Goal: Task Accomplishment & Management: Use online tool/utility

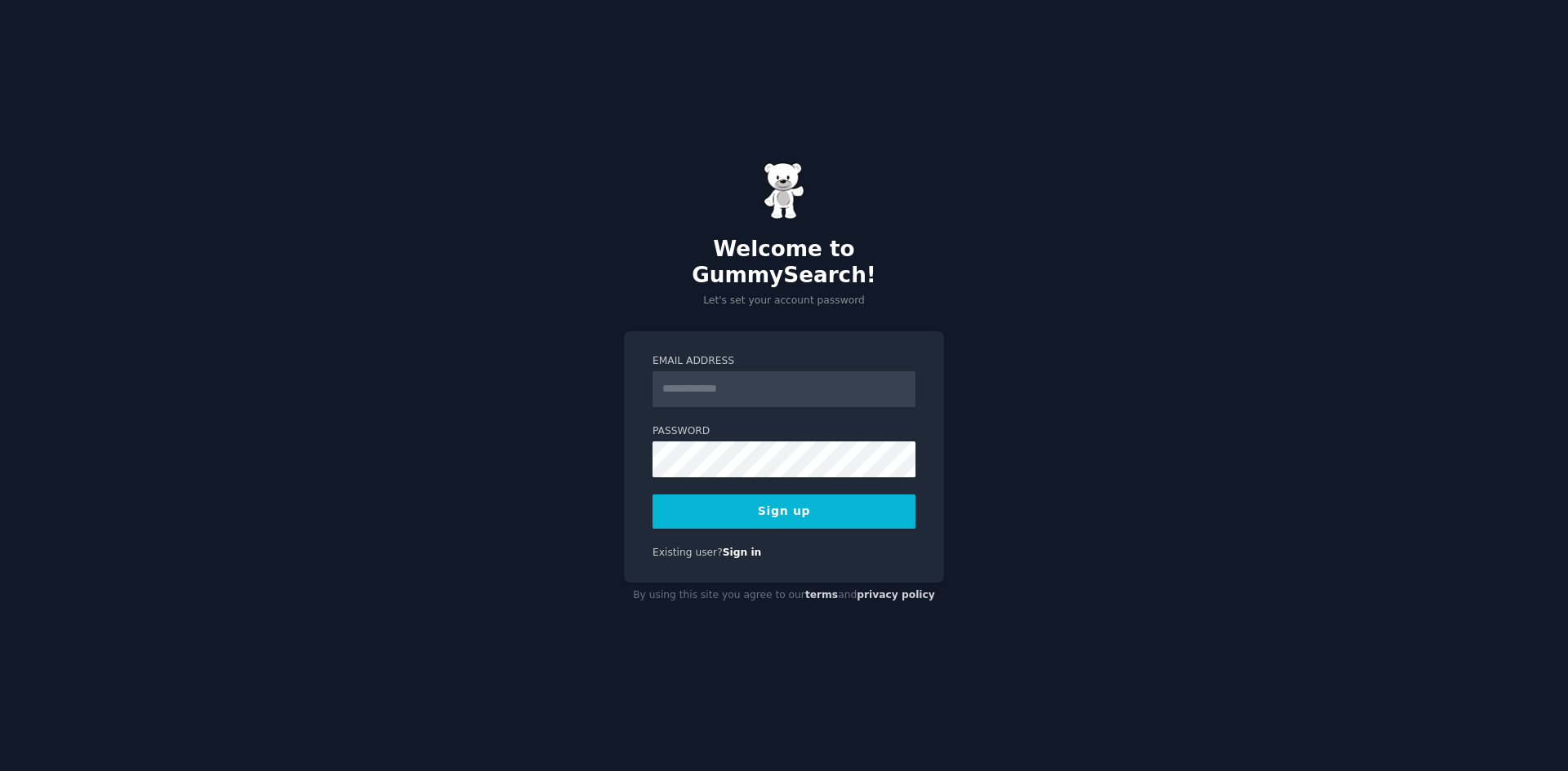
click at [684, 371] on input "Email Address" at bounding box center [784, 389] width 262 height 36
type input "**********"
click at [530, 474] on div "**********" at bounding box center [784, 386] width 1568 height 771
click at [786, 494] on button "Sign up" at bounding box center [784, 511] width 262 height 34
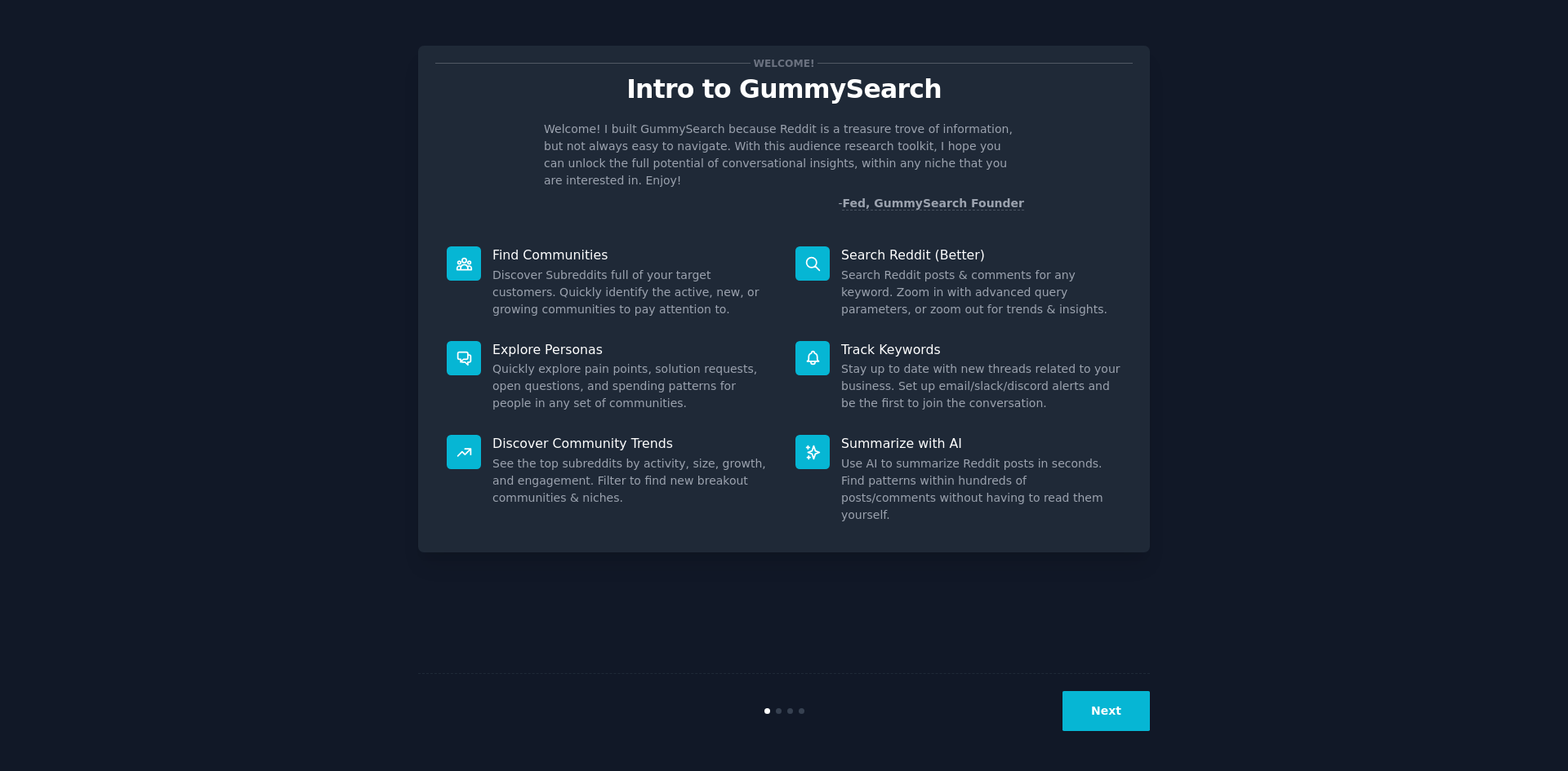
drag, startPoint x: 253, startPoint y: 338, endPoint x: 268, endPoint y: 333, distance: 15.8
click at [253, 338] on div "Welcome! Intro to GummySearch Welcome! I built GummySearch because Reddit is a …" at bounding box center [784, 386] width 1522 height 726
click at [1082, 698] on button "Next" at bounding box center [1106, 712] width 88 height 40
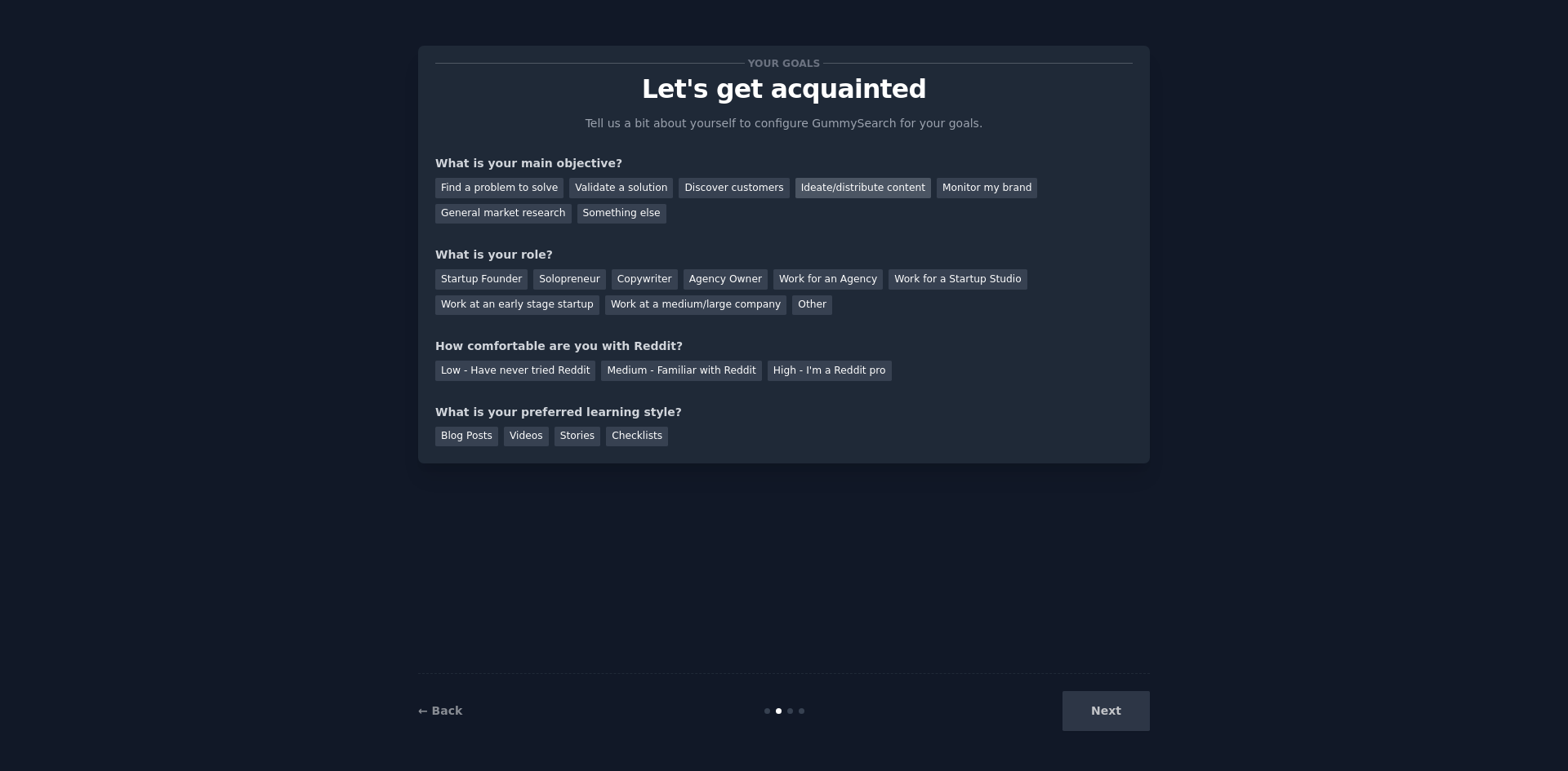
click at [839, 195] on div "Ideate/distribute content" at bounding box center [863, 188] width 136 height 20
click at [683, 285] on div "Agency Owner" at bounding box center [725, 279] width 84 height 20
click at [537, 376] on div "Low - Have never tried Reddit" at bounding box center [515, 370] width 160 height 20
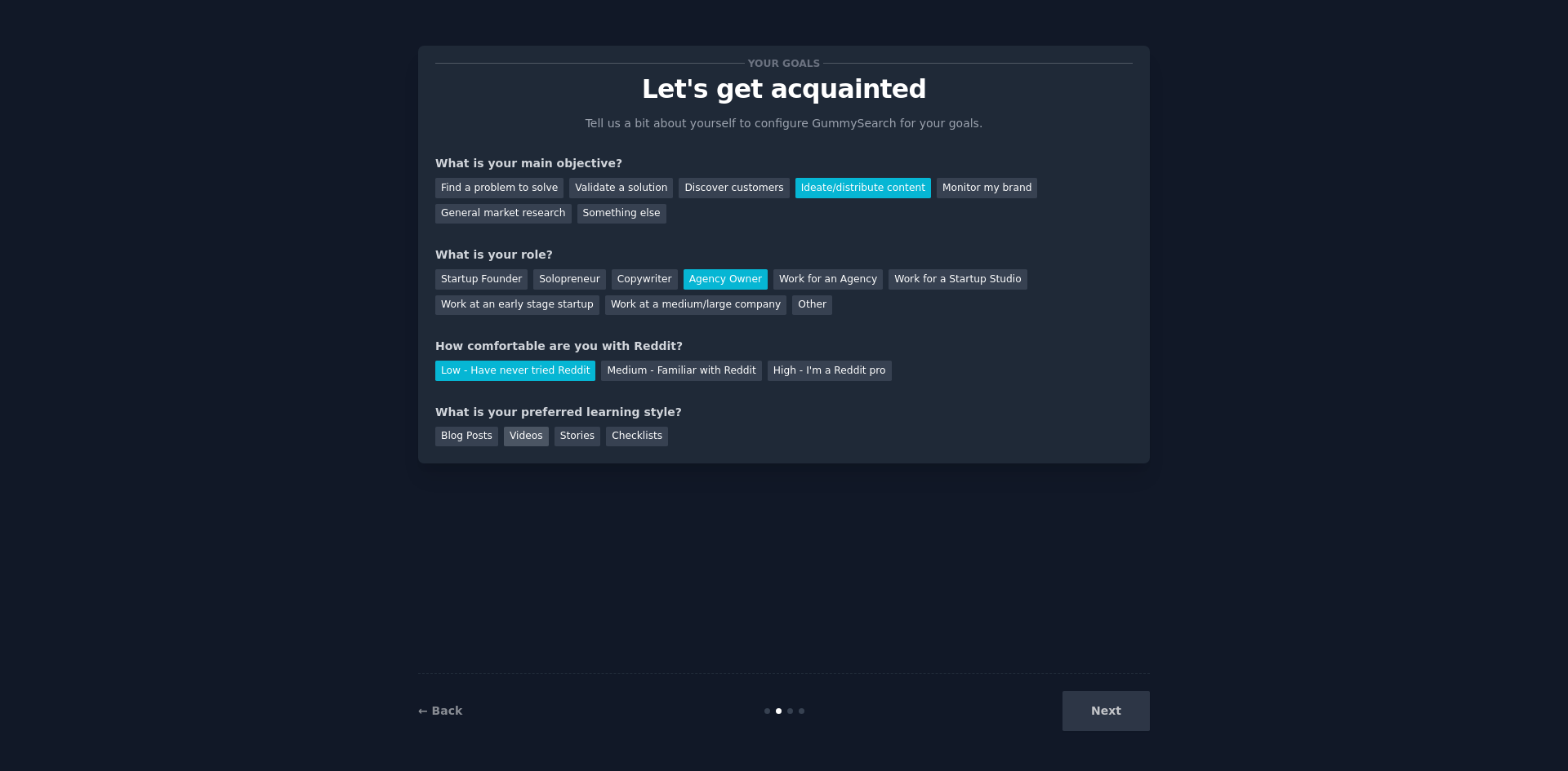
click at [504, 435] on div "Videos" at bounding box center [526, 436] width 45 height 20
click at [477, 440] on div "Blog Posts" at bounding box center [467, 436] width 63 height 20
click at [525, 439] on div "Videos" at bounding box center [526, 436] width 45 height 20
click at [1121, 724] on button "Next" at bounding box center [1106, 712] width 88 height 40
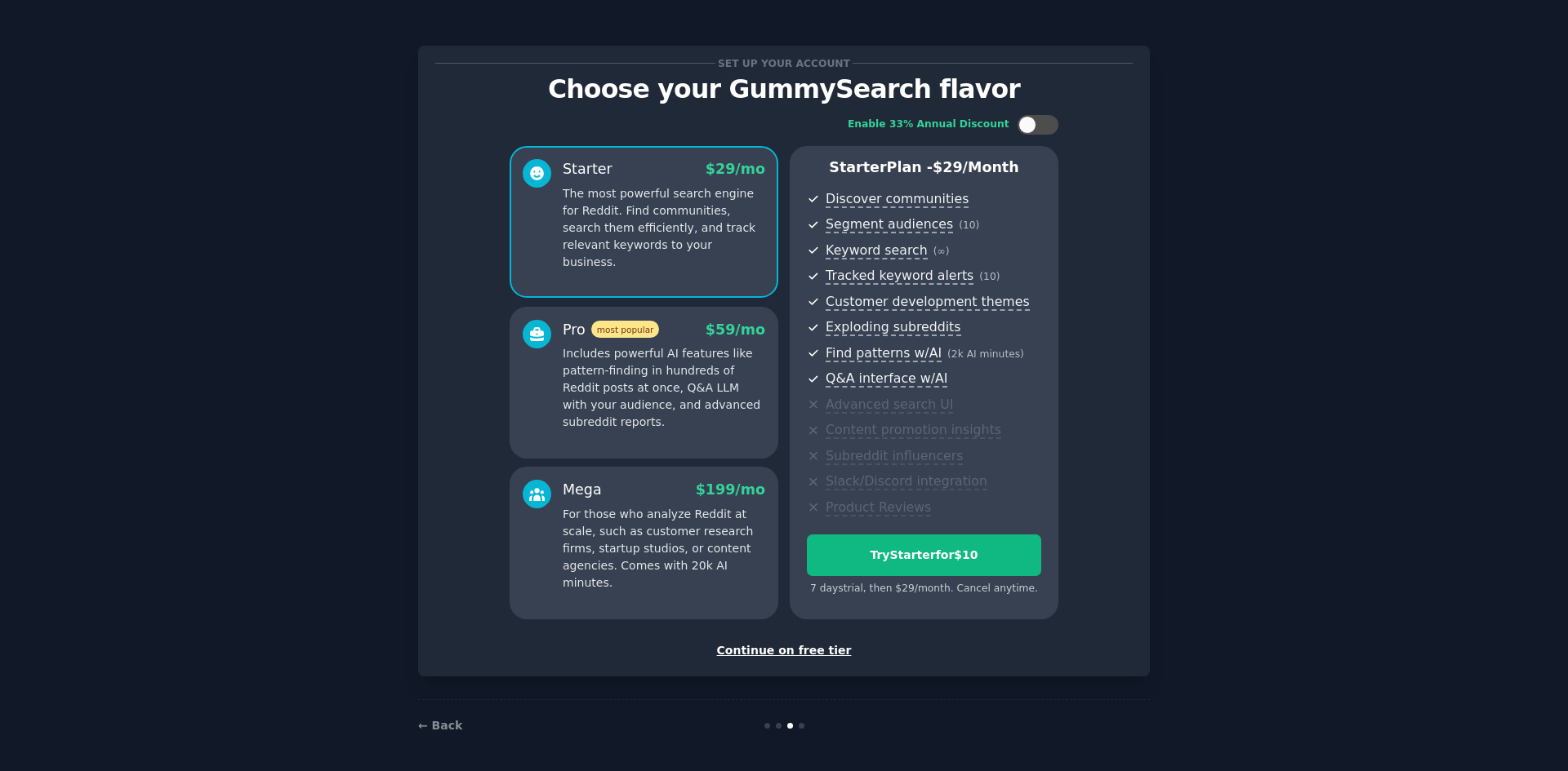
click at [1266, 598] on div "Set up your account Choose your GummySearch flavor Enable 33% Annual Discount S…" at bounding box center [784, 387] width 1522 height 729
click at [820, 652] on div "Continue on free tier" at bounding box center [784, 651] width 698 height 17
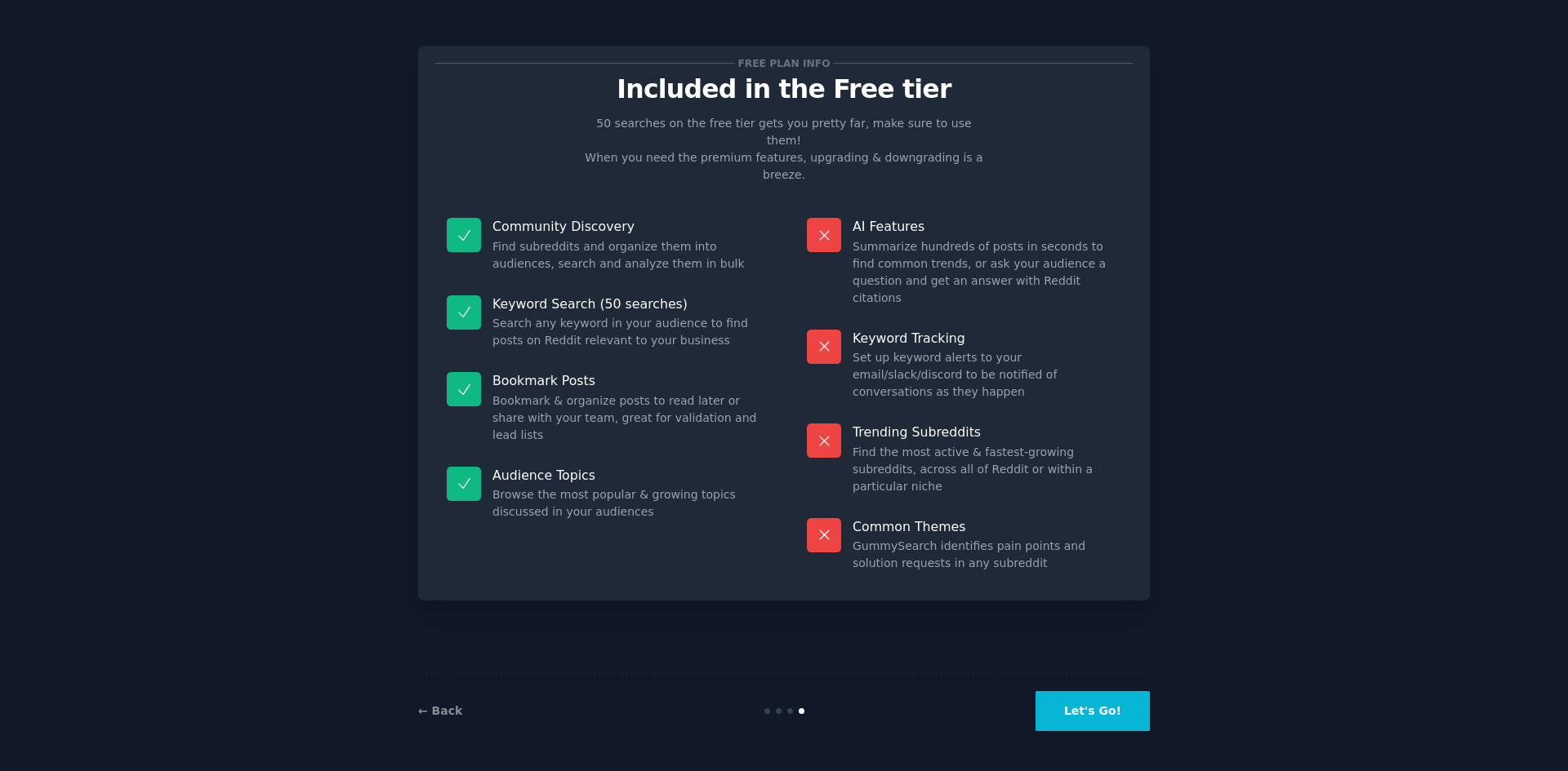
click at [1094, 705] on button "Let's Go!" at bounding box center [1093, 712] width 115 height 40
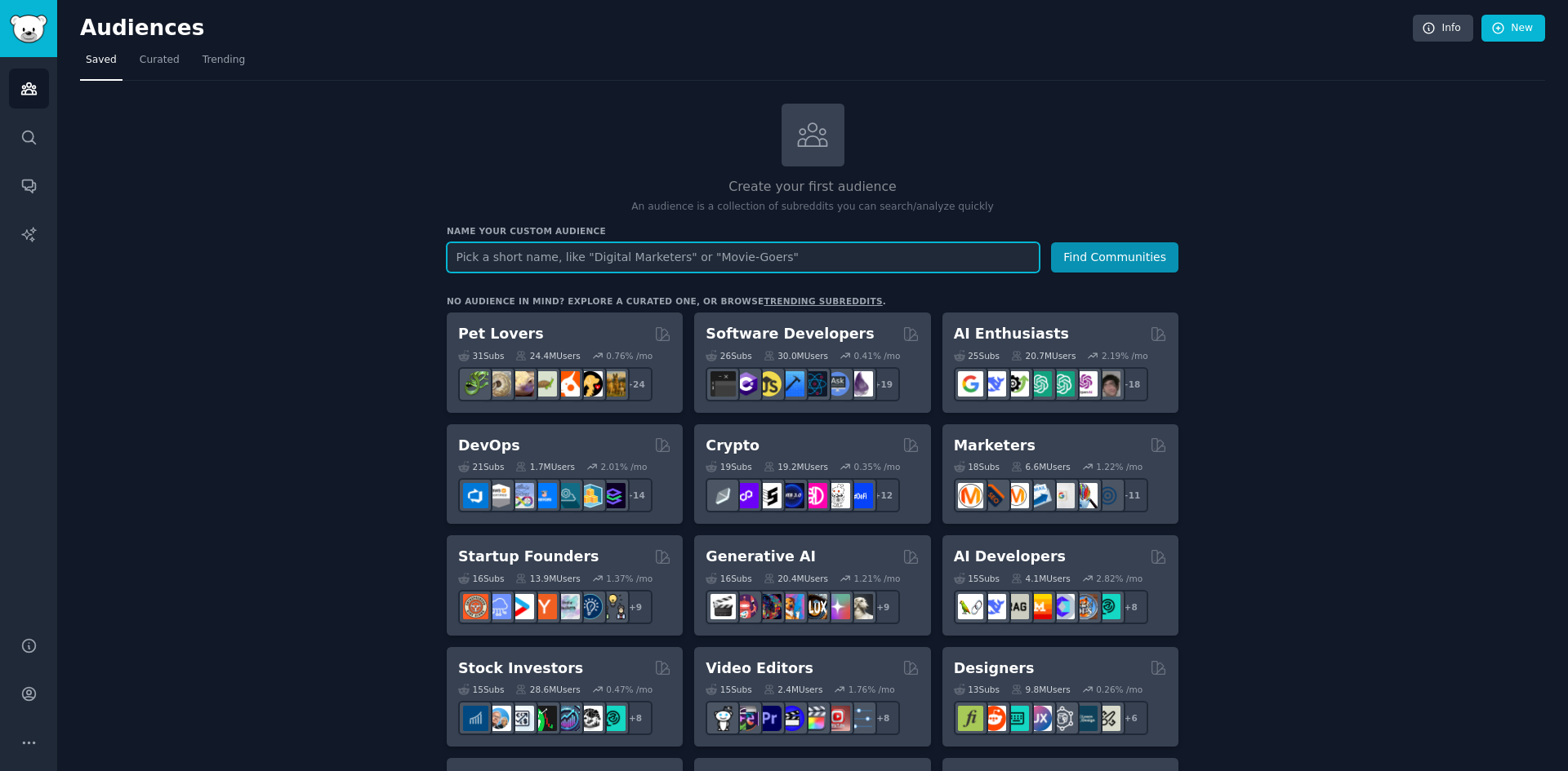
click at [678, 268] on input "text" at bounding box center [742, 258] width 593 height 31
click at [672, 260] on input "text" at bounding box center [742, 258] width 593 height 31
paste input "[DEMOGRAPHIC_DATA] development"
type input "[DEMOGRAPHIC_DATA] development"
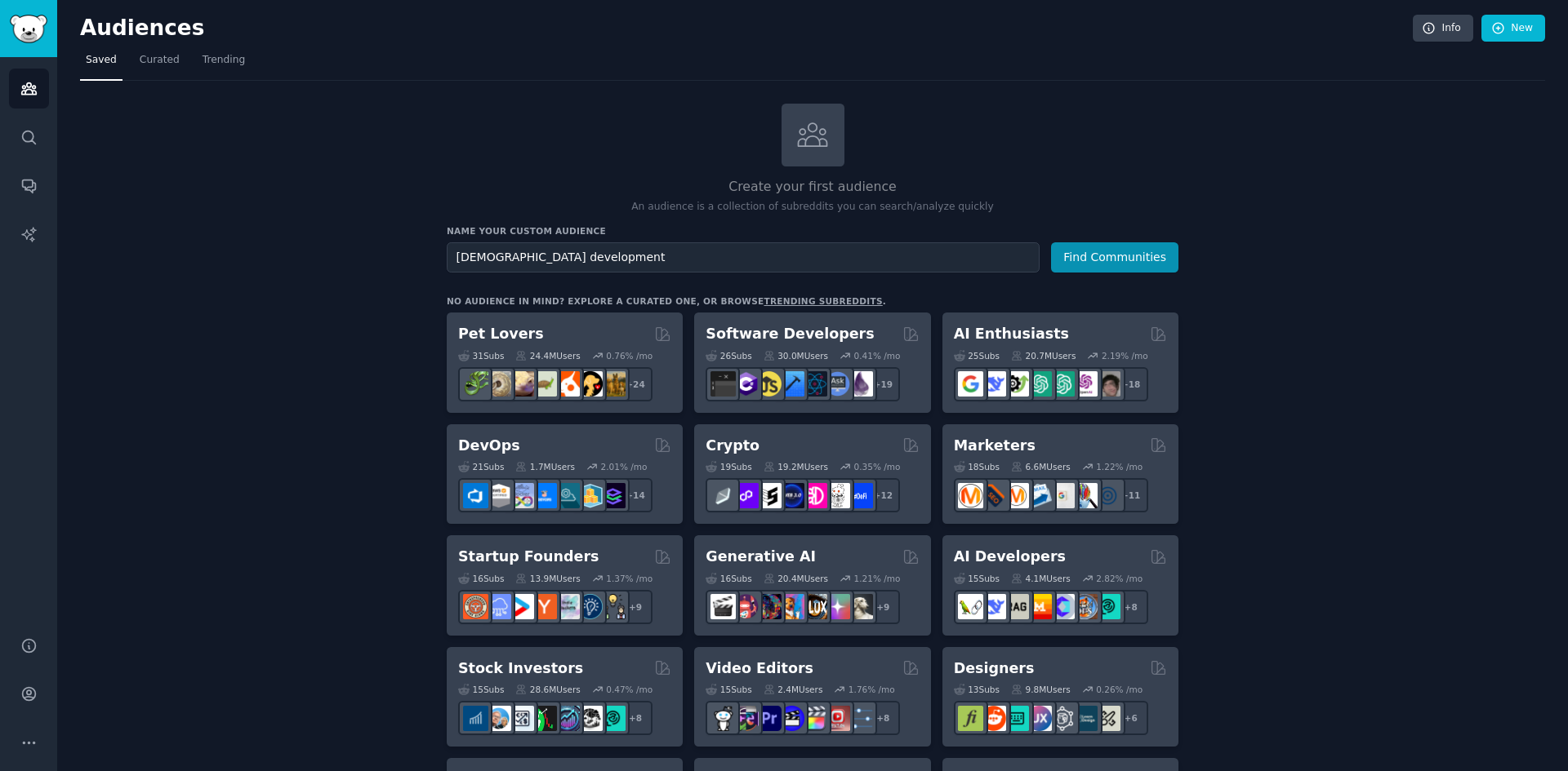
click at [1146, 252] on button "Find Communities" at bounding box center [1114, 258] width 127 height 31
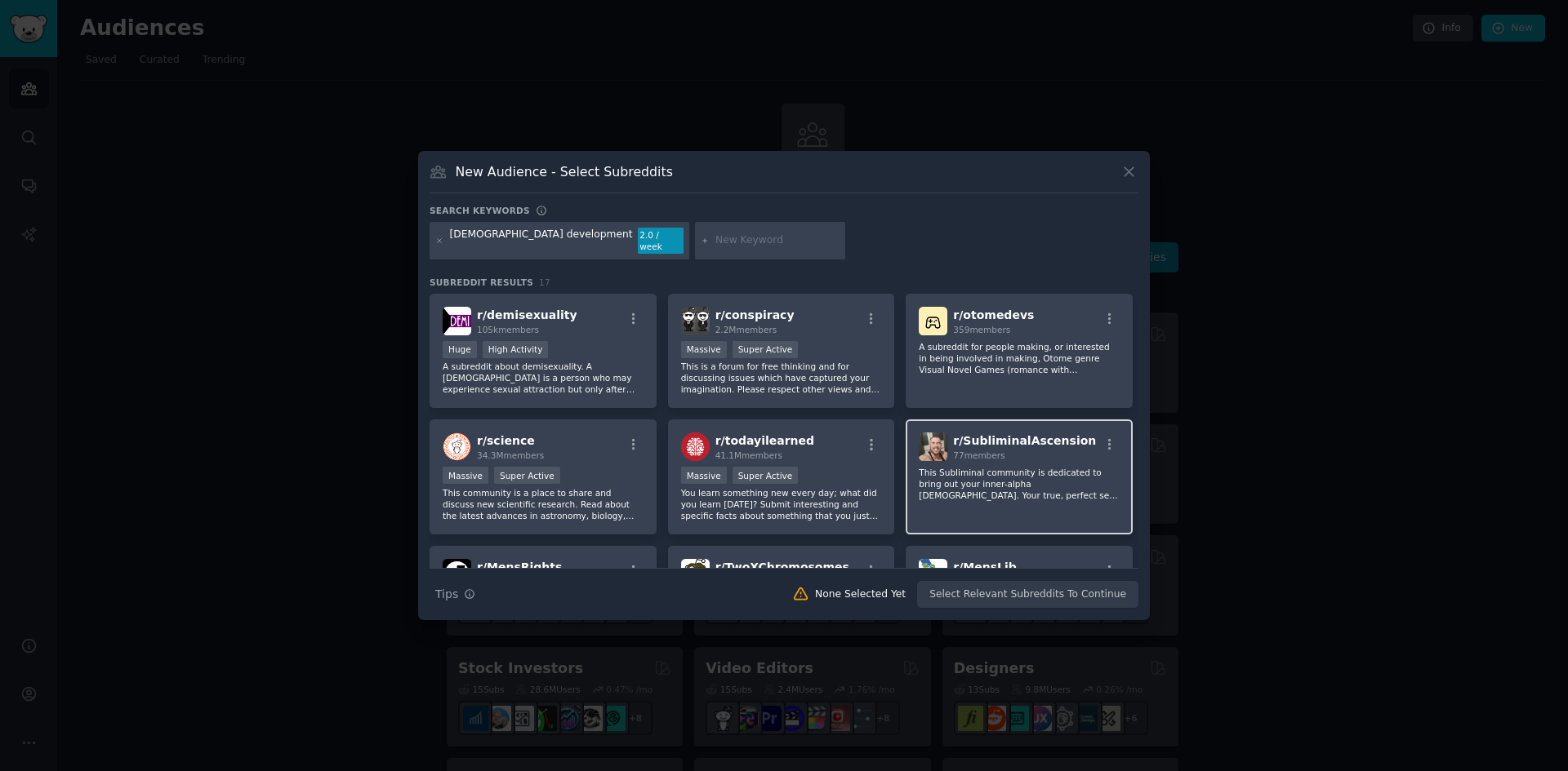
click at [1026, 459] on div "r/ SubliminalAscension 77 members This Subliminal community is dedicated to bri…" at bounding box center [1019, 477] width 227 height 115
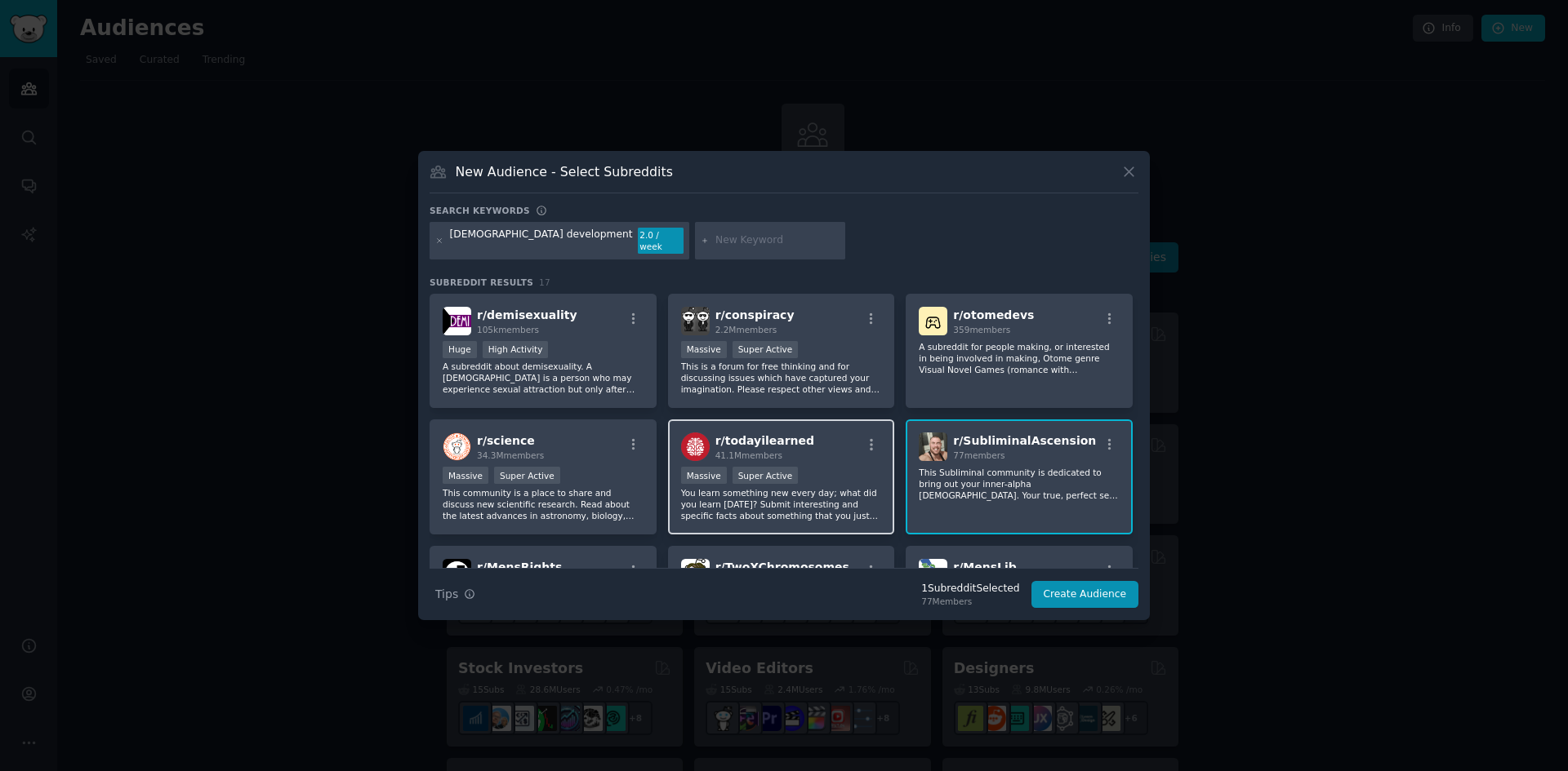
click at [836, 455] on div "r/ todayilearned 41.1M members" at bounding box center [782, 447] width 200 height 29
click at [777, 452] on div "41.1M members" at bounding box center [764, 455] width 99 height 11
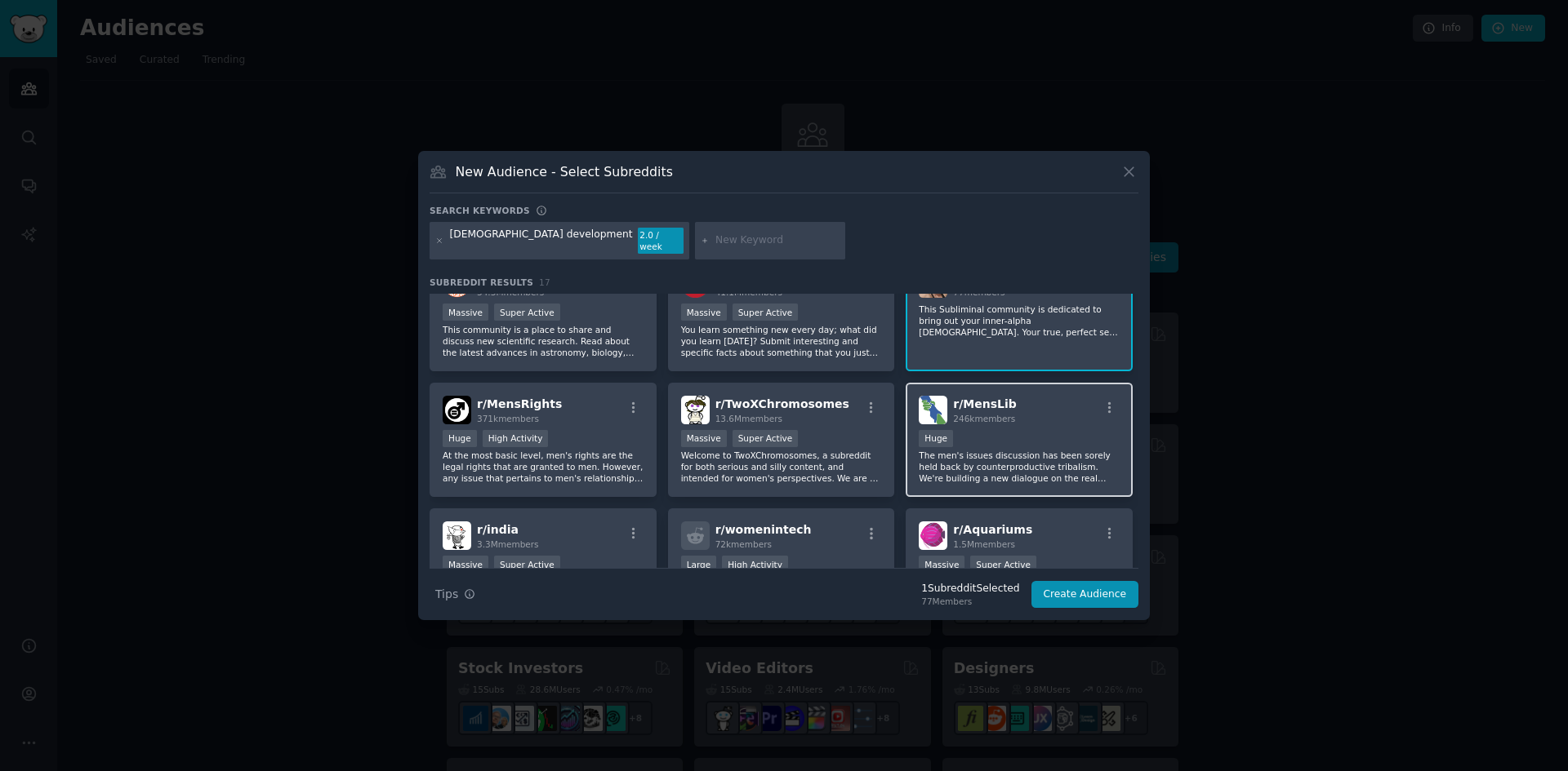
click at [1037, 415] on div "r/ MensLib 246k members" at bounding box center [1018, 410] width 200 height 29
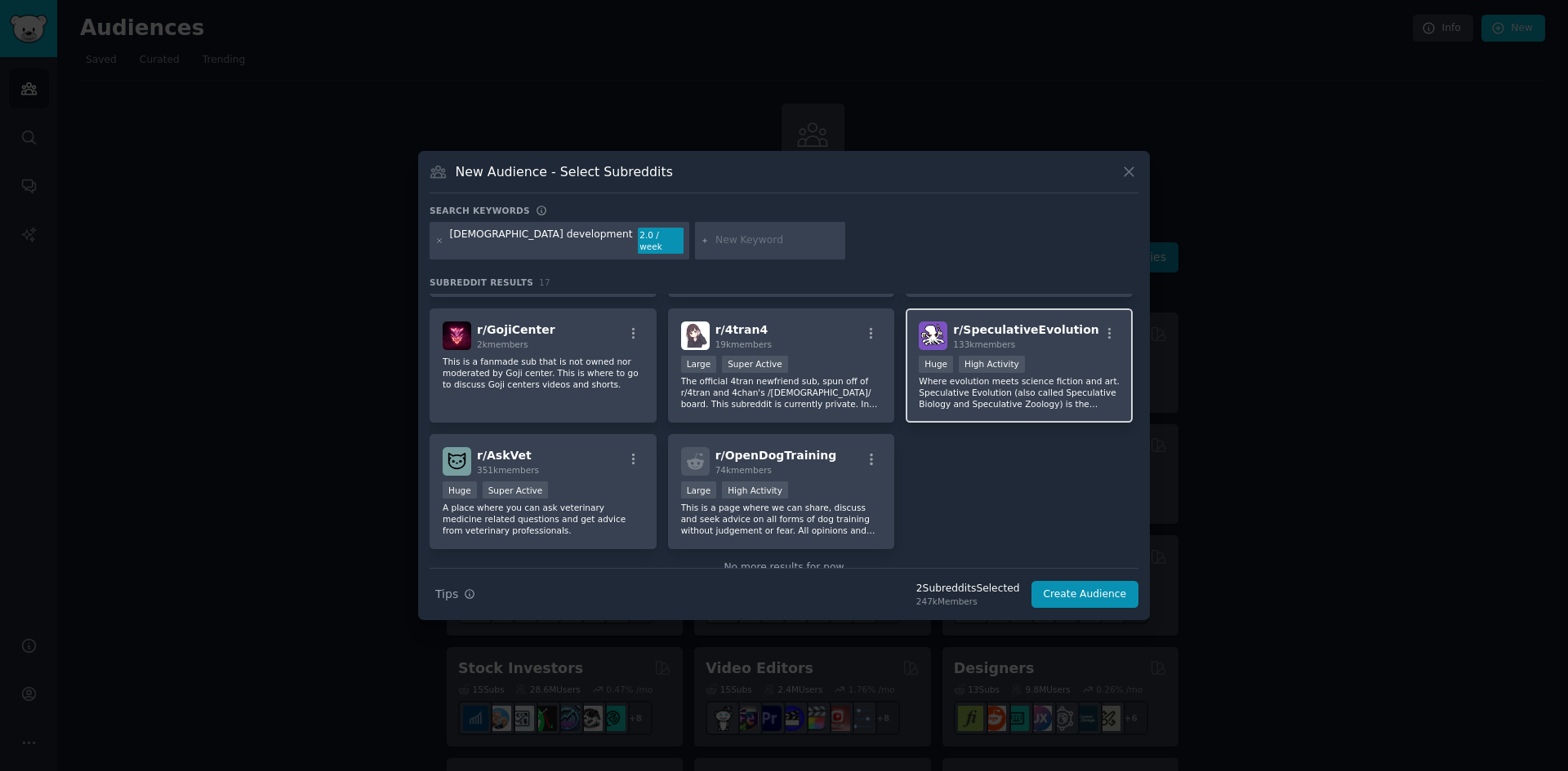
scroll to position [529, 0]
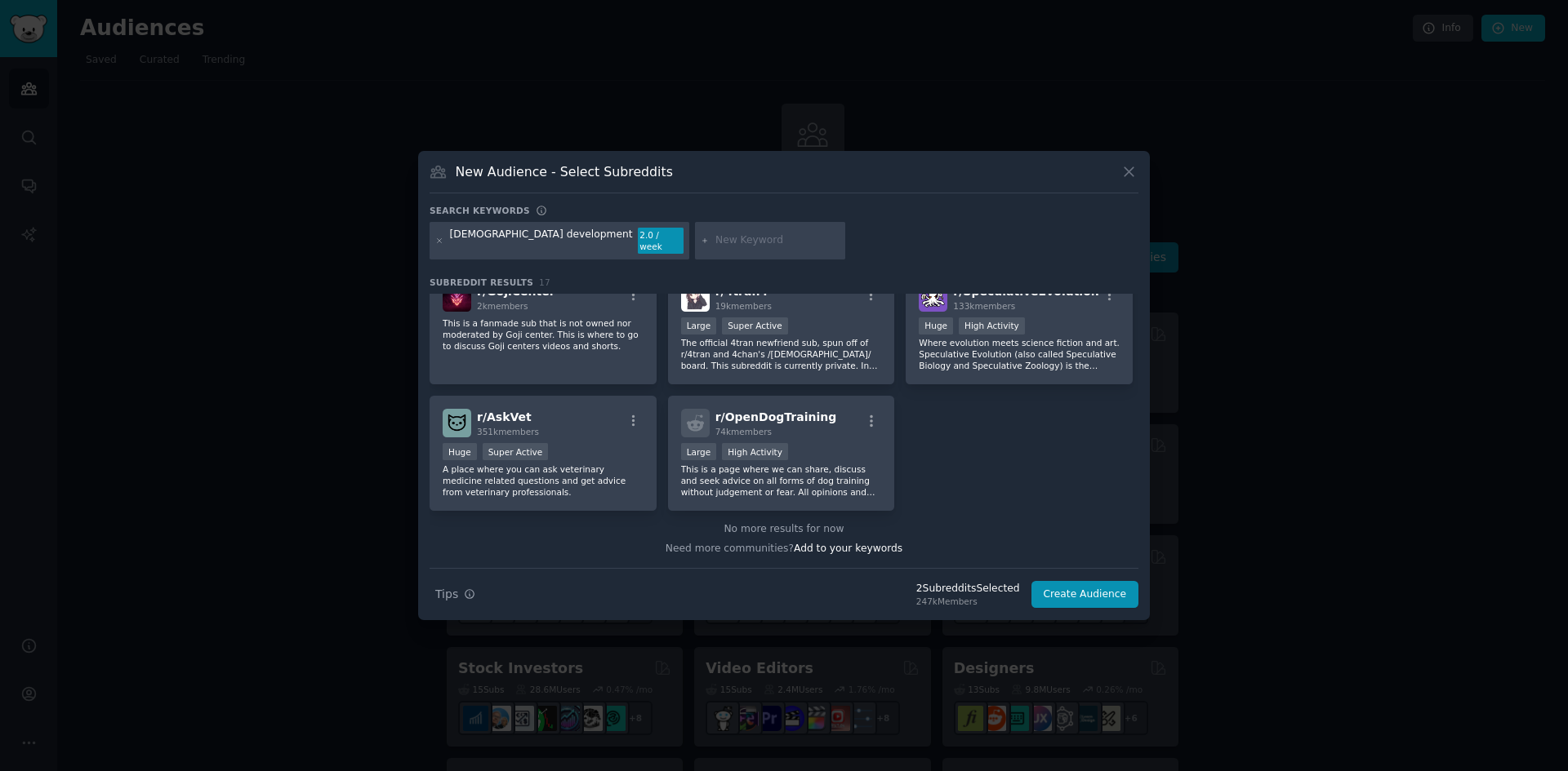
click at [715, 245] on input "text" at bounding box center [777, 240] width 124 height 14
type input "alpha"
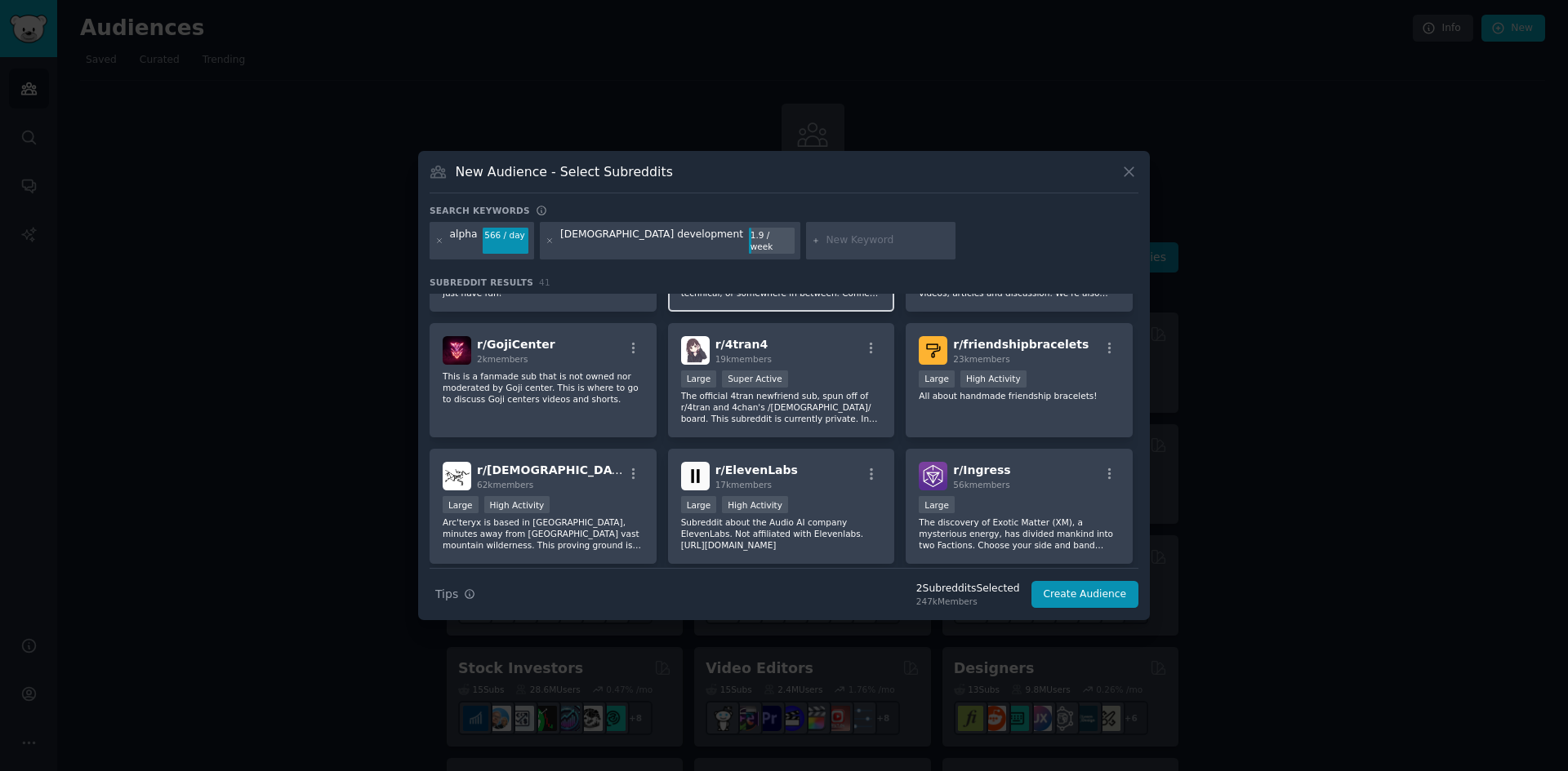
scroll to position [1143, 0]
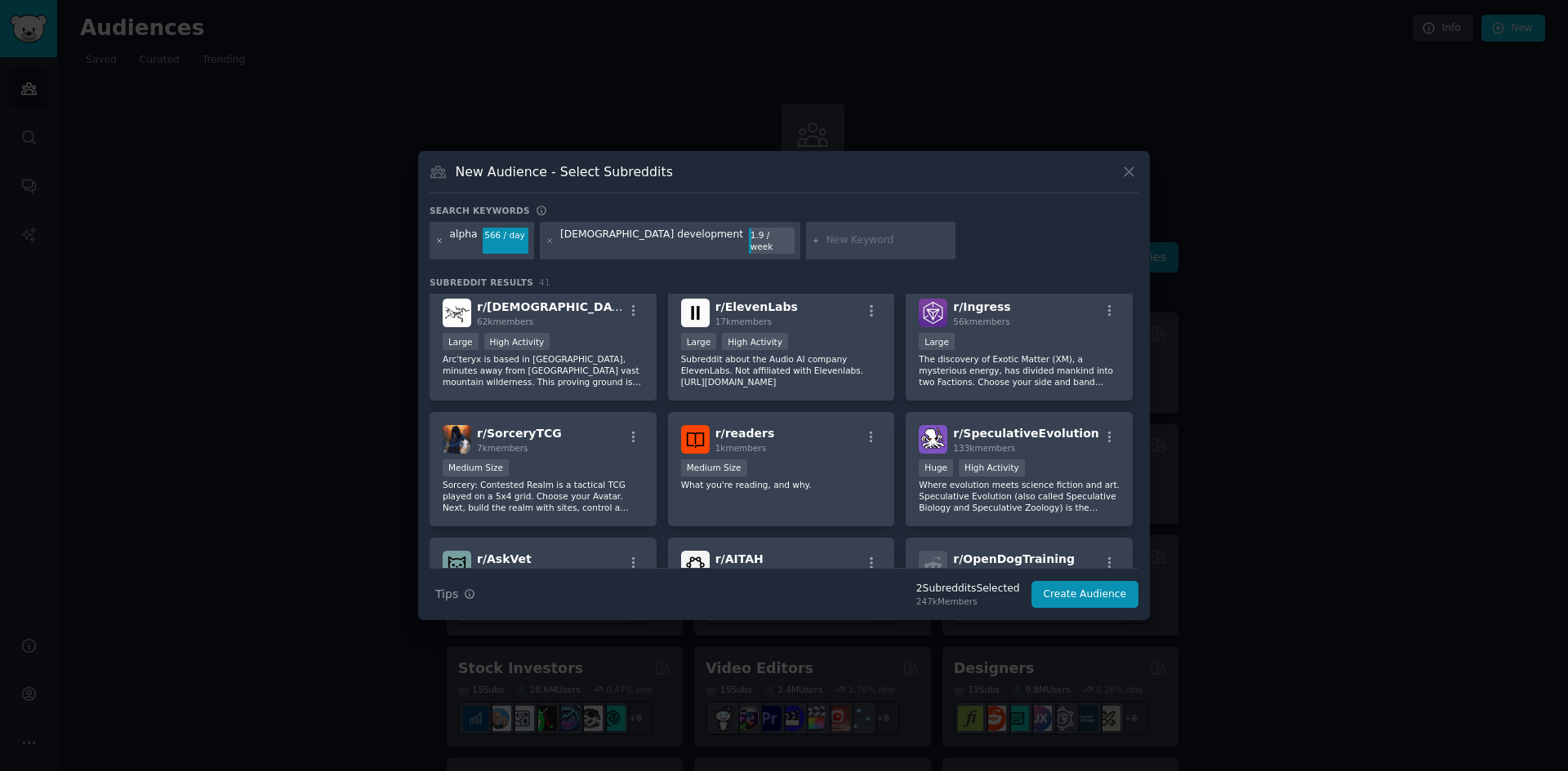
click at [440, 240] on icon at bounding box center [439, 240] width 9 height 9
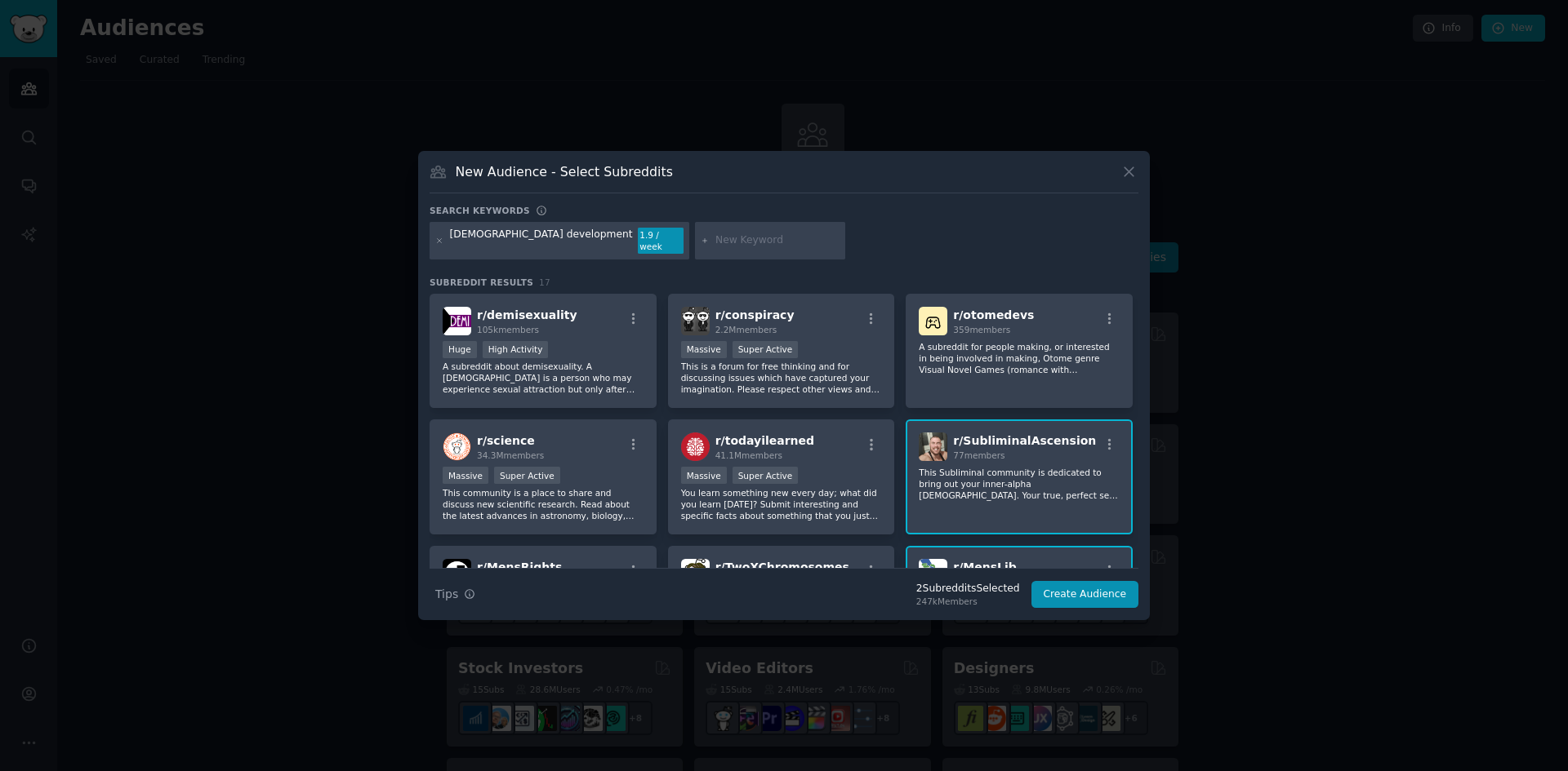
click at [715, 240] on input "text" at bounding box center [777, 240] width 124 height 14
type input "redpill"
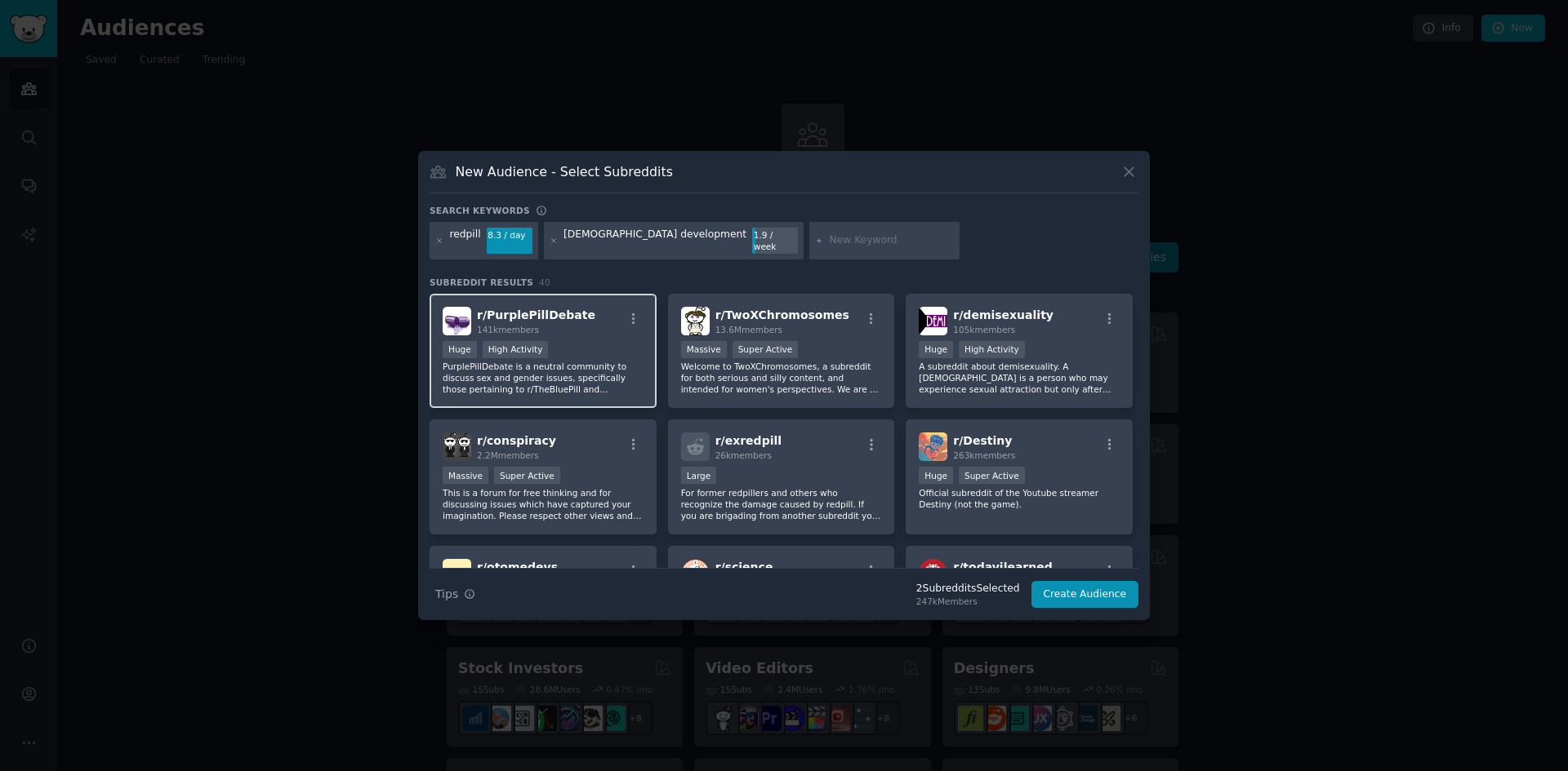
click at [596, 325] on div "r/ PurplePillDebate 141k members" at bounding box center [543, 322] width 200 height 29
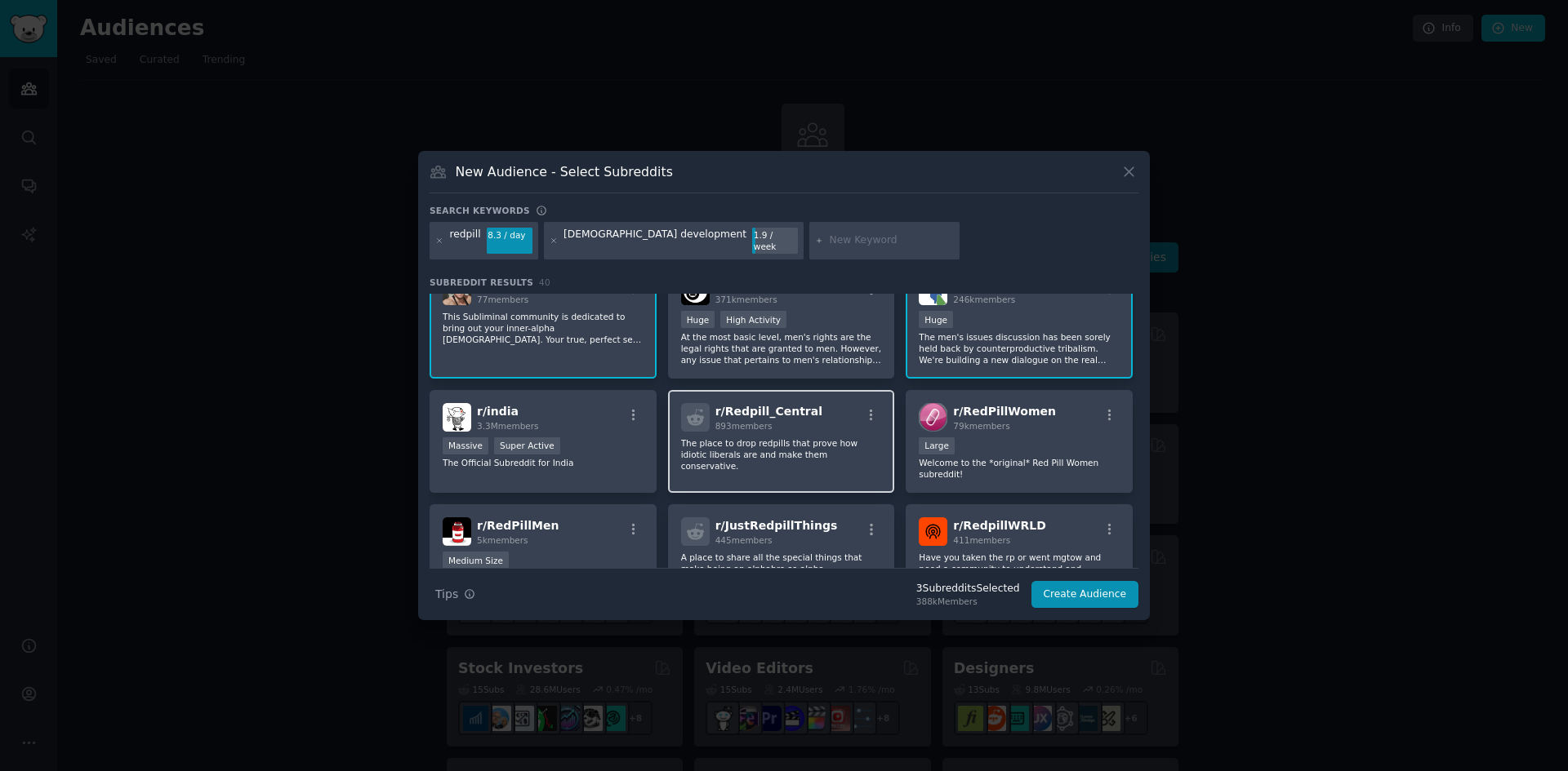
scroll to position [490, 0]
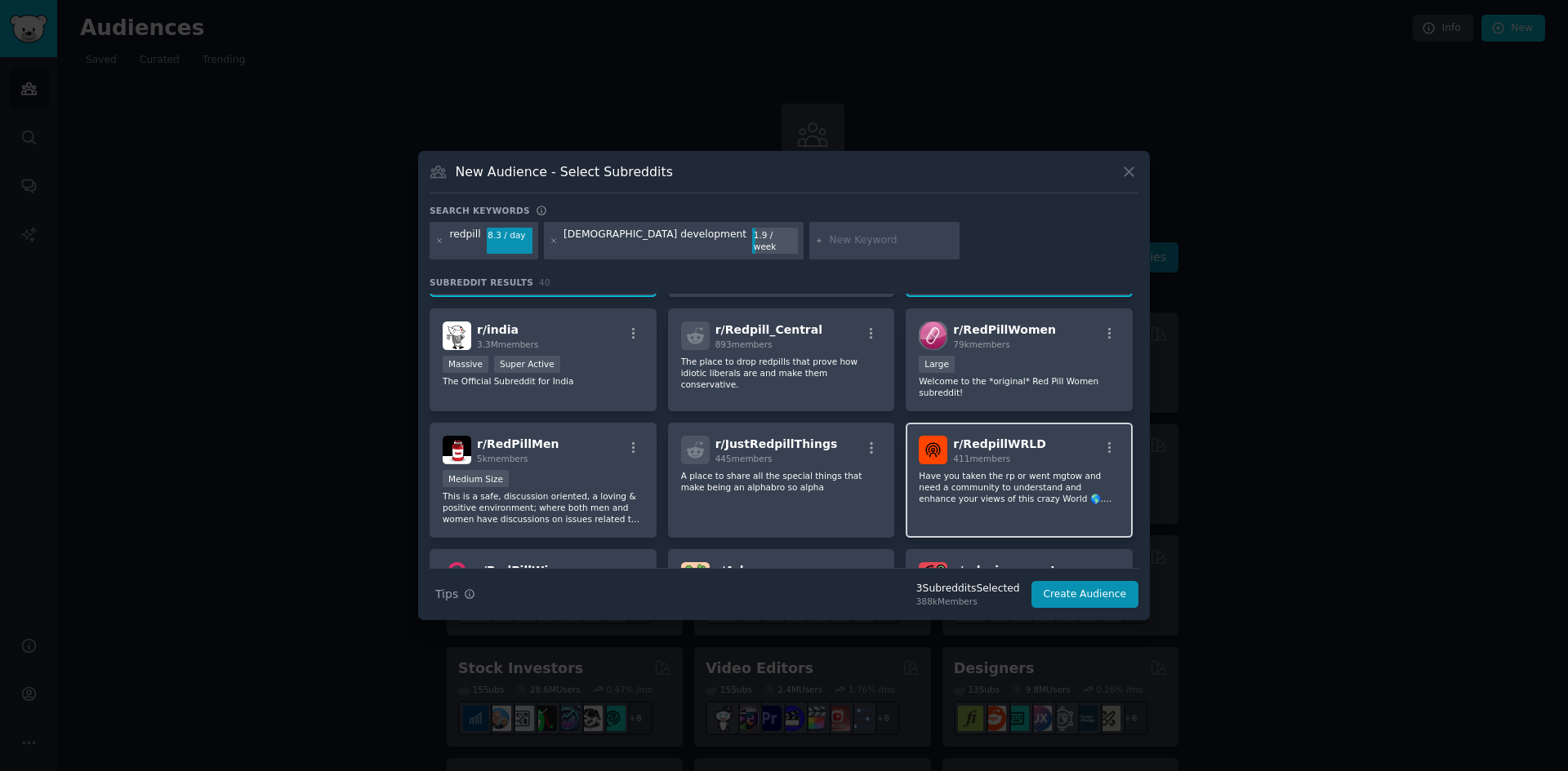
click at [972, 483] on p "Have you taken the rp or went mgtow and need a community to understand and enha…" at bounding box center [1018, 488] width 200 height 34
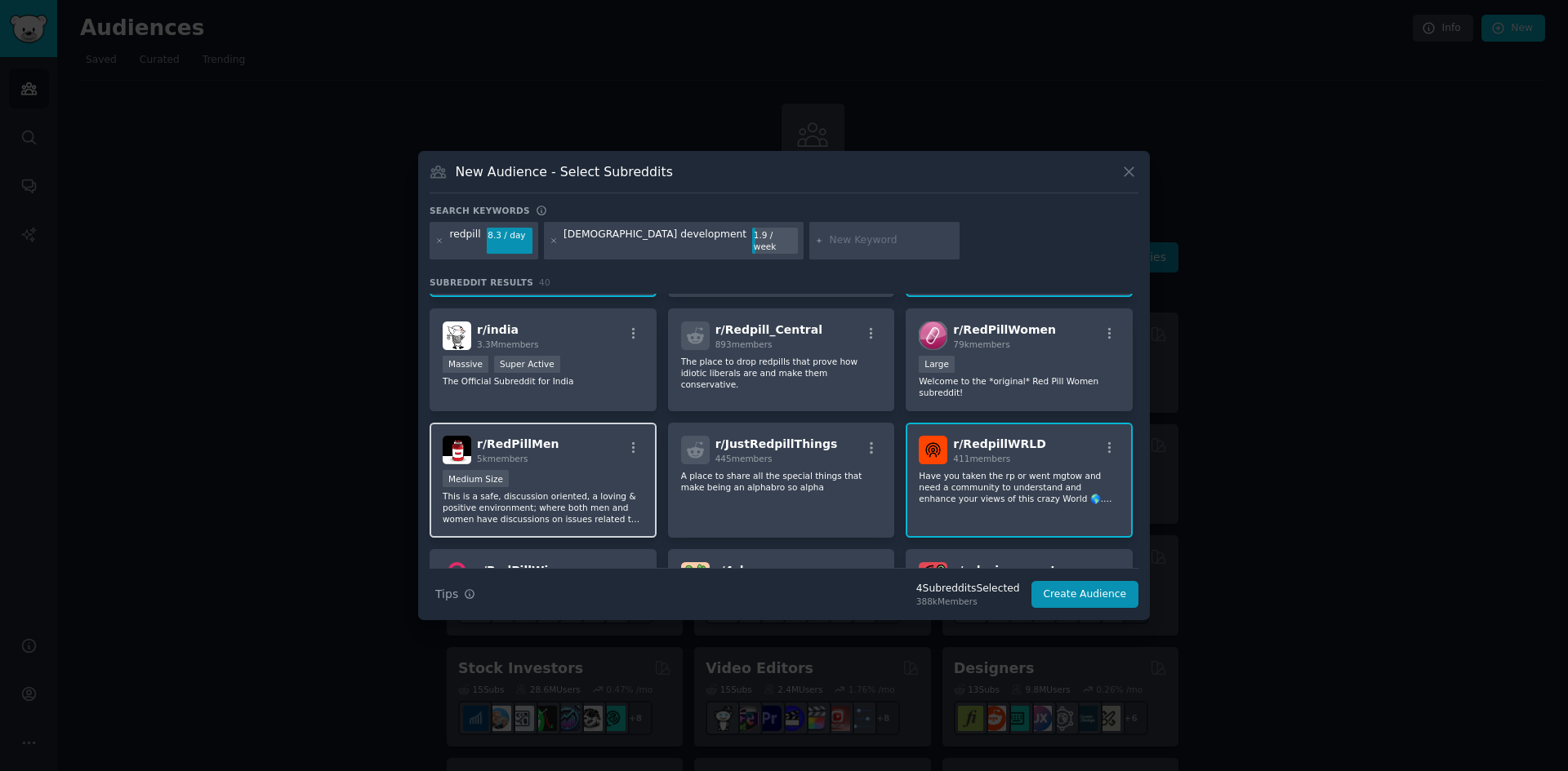
click at [551, 470] on div "Medium Size" at bounding box center [543, 480] width 200 height 20
click at [577, 456] on div "r/ RedPillMen 5k members" at bounding box center [543, 450] width 200 height 29
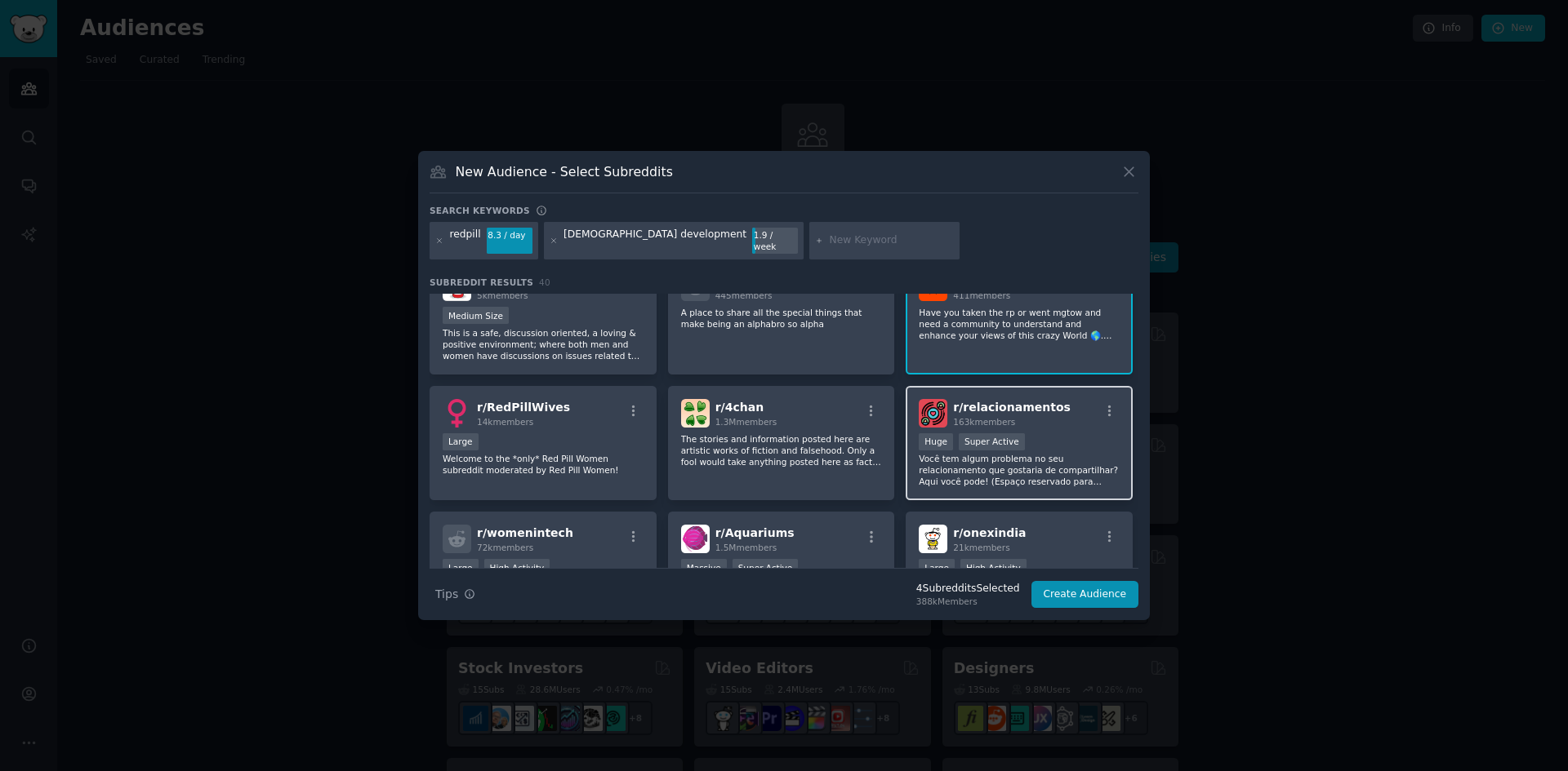
click at [1020, 460] on p "Você tem algum problema no seu relacionamento que gostaria de compartilhar? Aqu…" at bounding box center [1018, 470] width 200 height 34
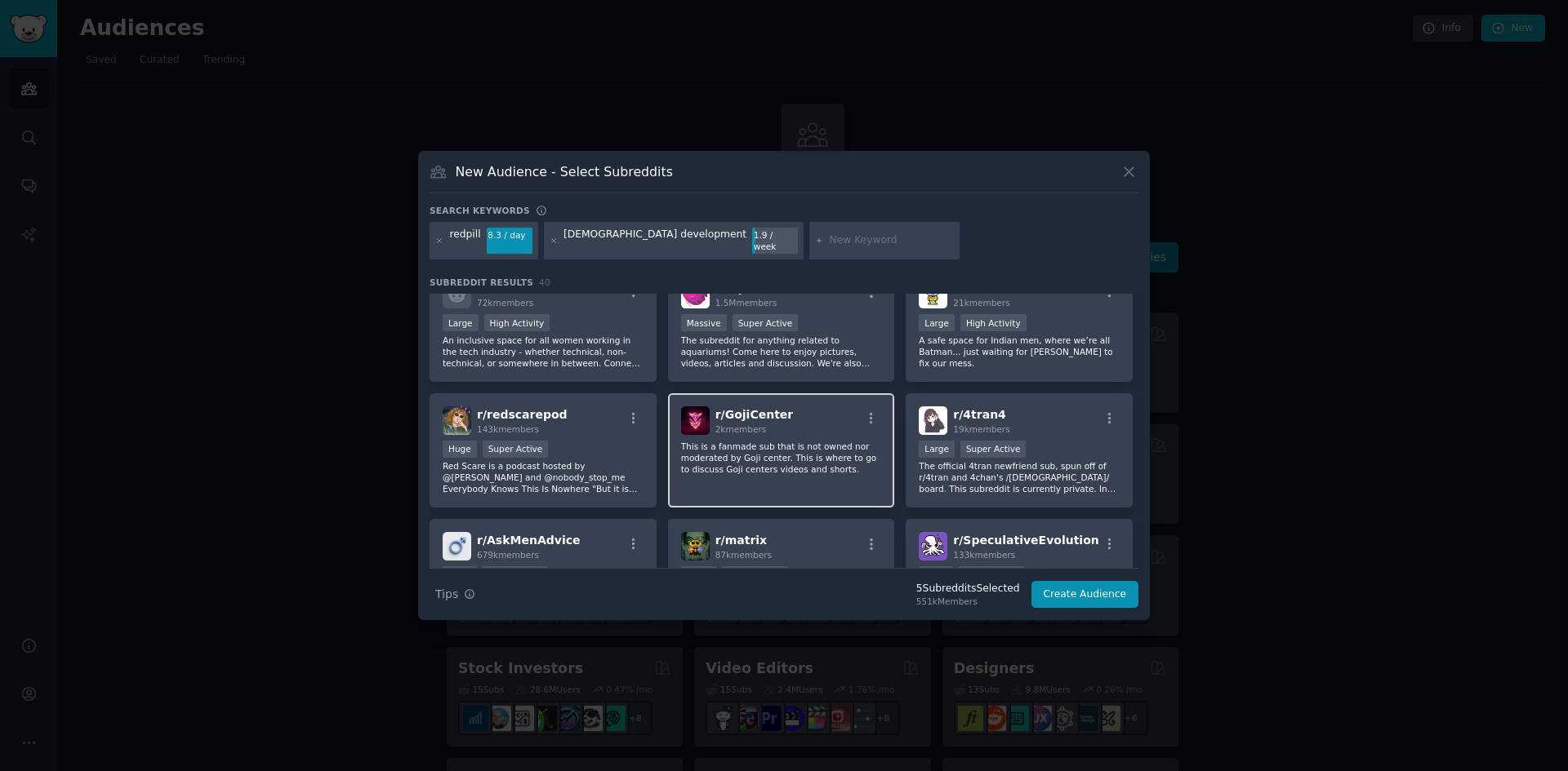
scroll to position [980, 0]
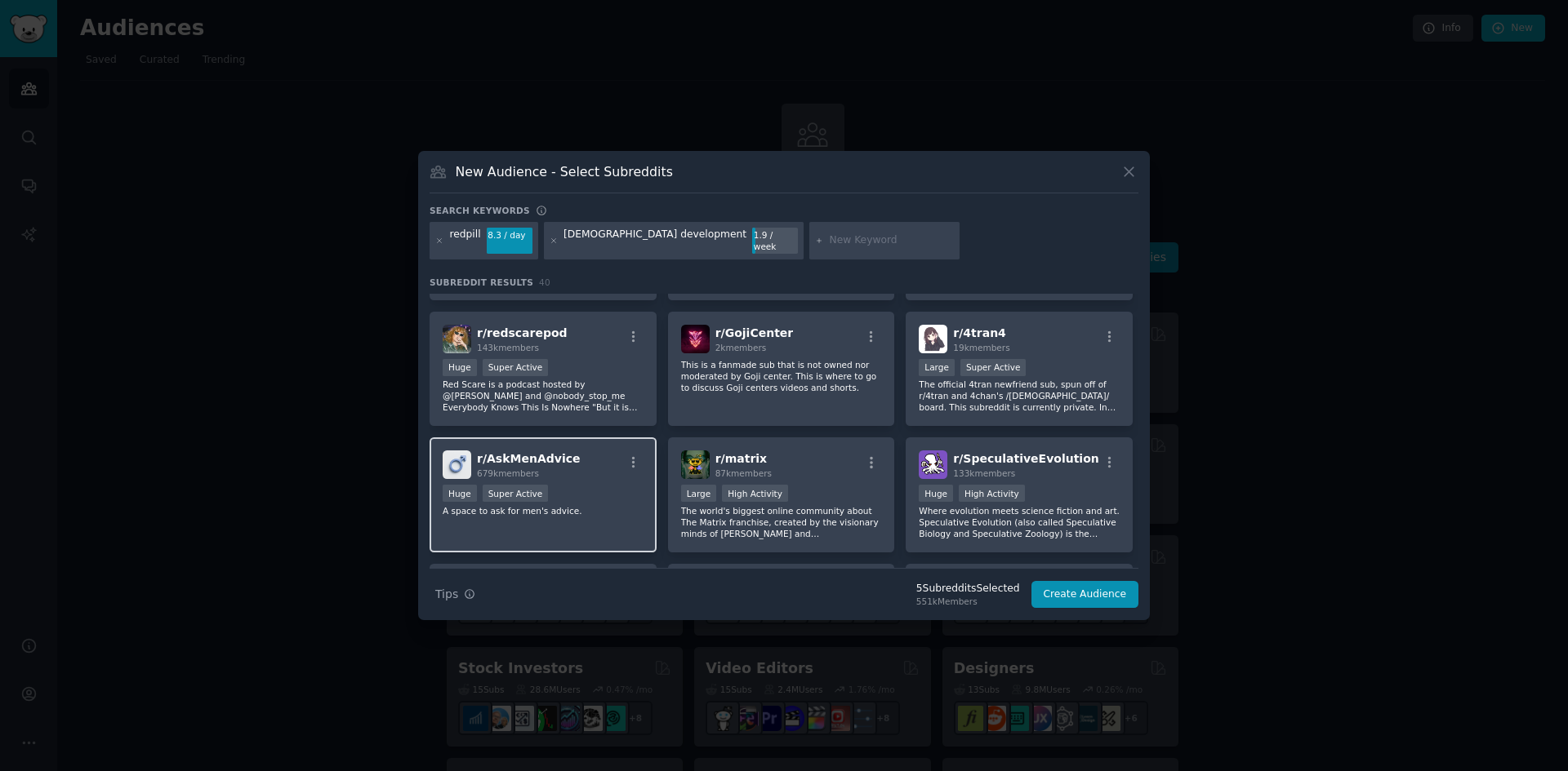
click at [633, 506] on p "A space to ask for men's advice." at bounding box center [543, 511] width 200 height 11
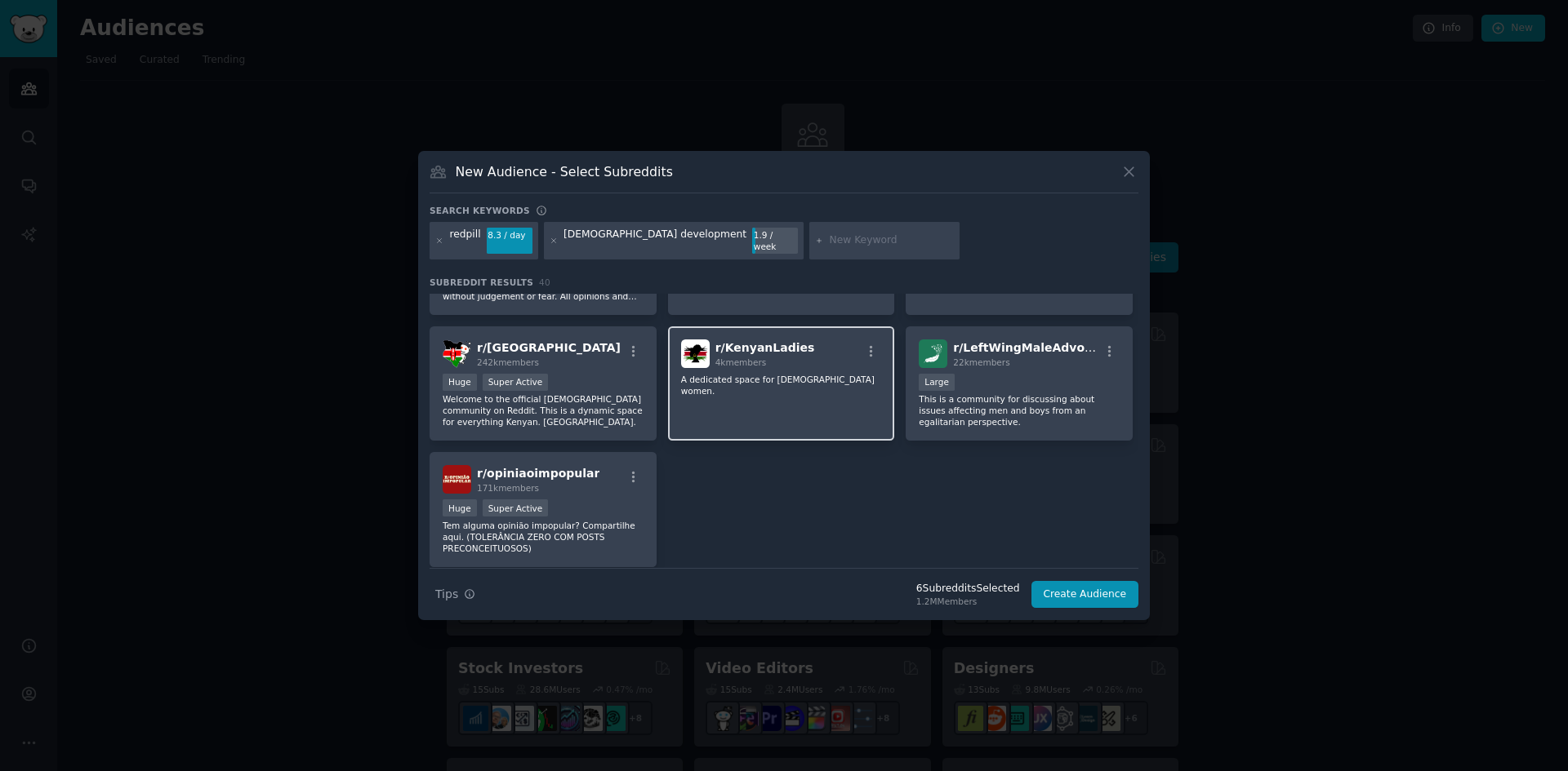
scroll to position [1526, 0]
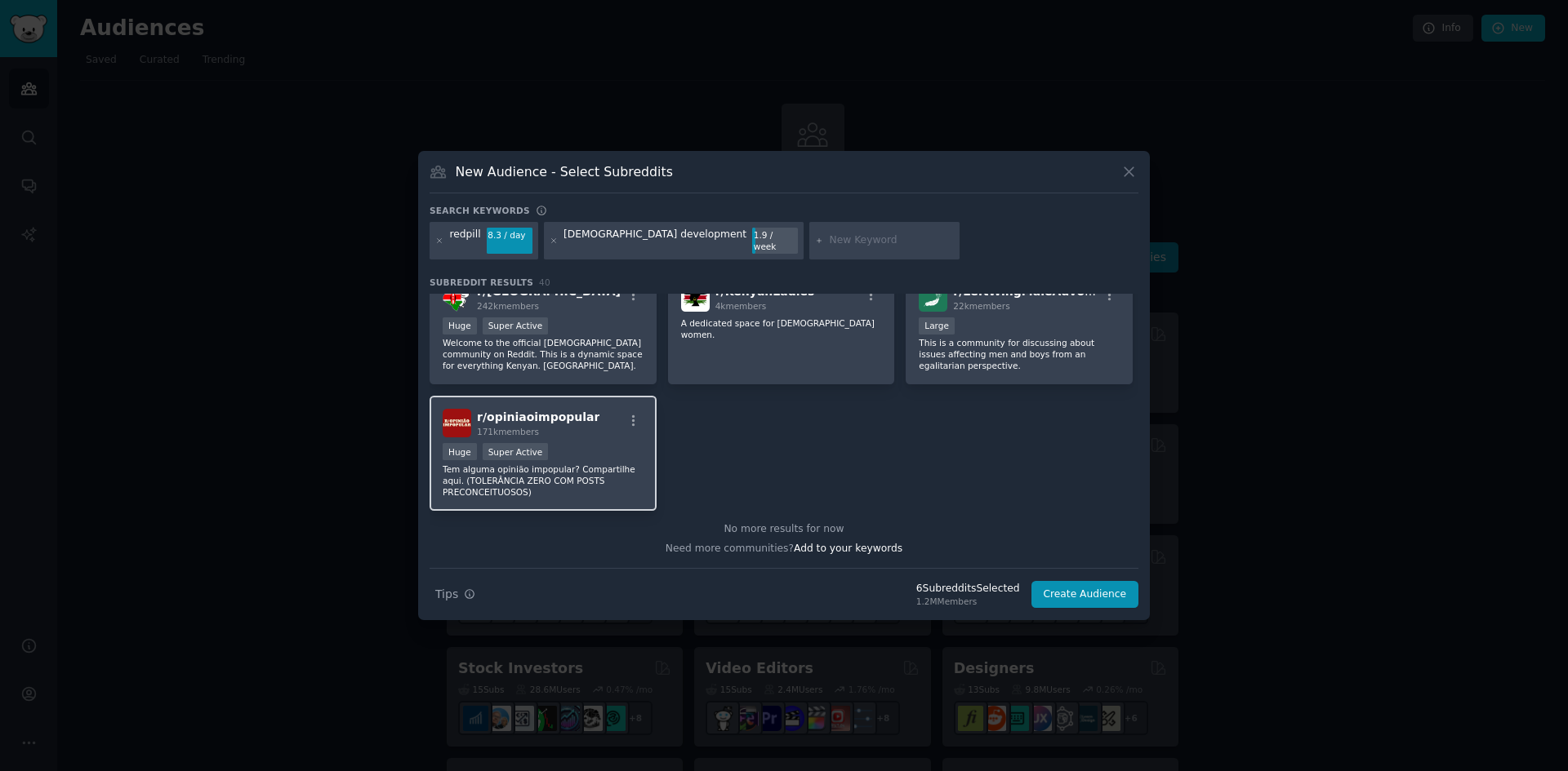
click at [599, 453] on div "Huge Super Active" at bounding box center [543, 453] width 200 height 20
click at [1065, 585] on button "Create Audience" at bounding box center [1085, 594] width 108 height 28
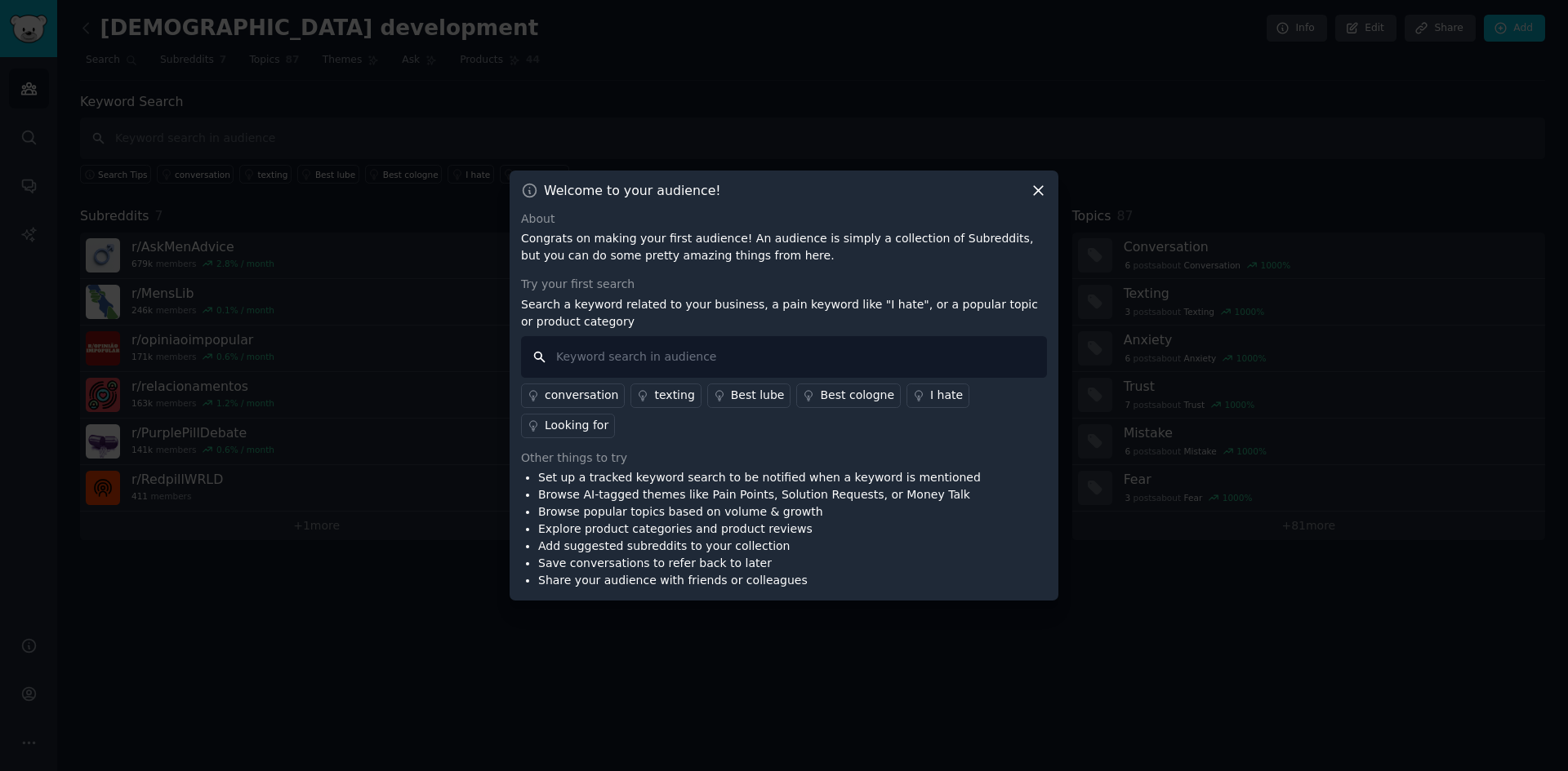
click at [658, 358] on input "text" at bounding box center [784, 357] width 526 height 42
type input "como ter disciplina"
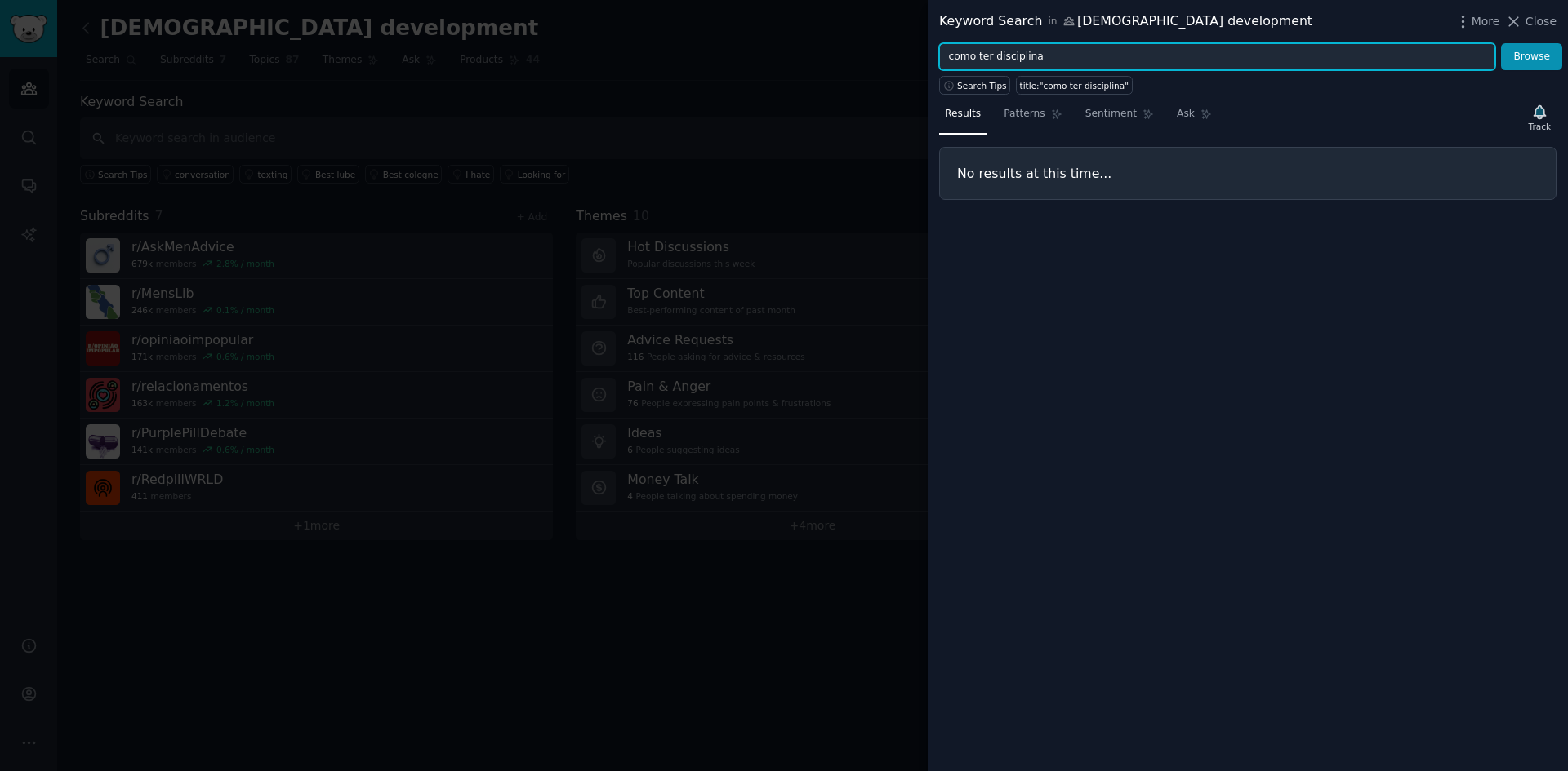
drag, startPoint x: 992, startPoint y: 53, endPoint x: 883, endPoint y: 65, distance: 109.7
click at [883, 65] on div "Keyword Search in [DEMOGRAPHIC_DATA] development More Close como ter disciplina…" at bounding box center [784, 386] width 1568 height 771
type input "disciplina"
click at [1500, 43] on button "Browse" at bounding box center [1531, 56] width 61 height 28
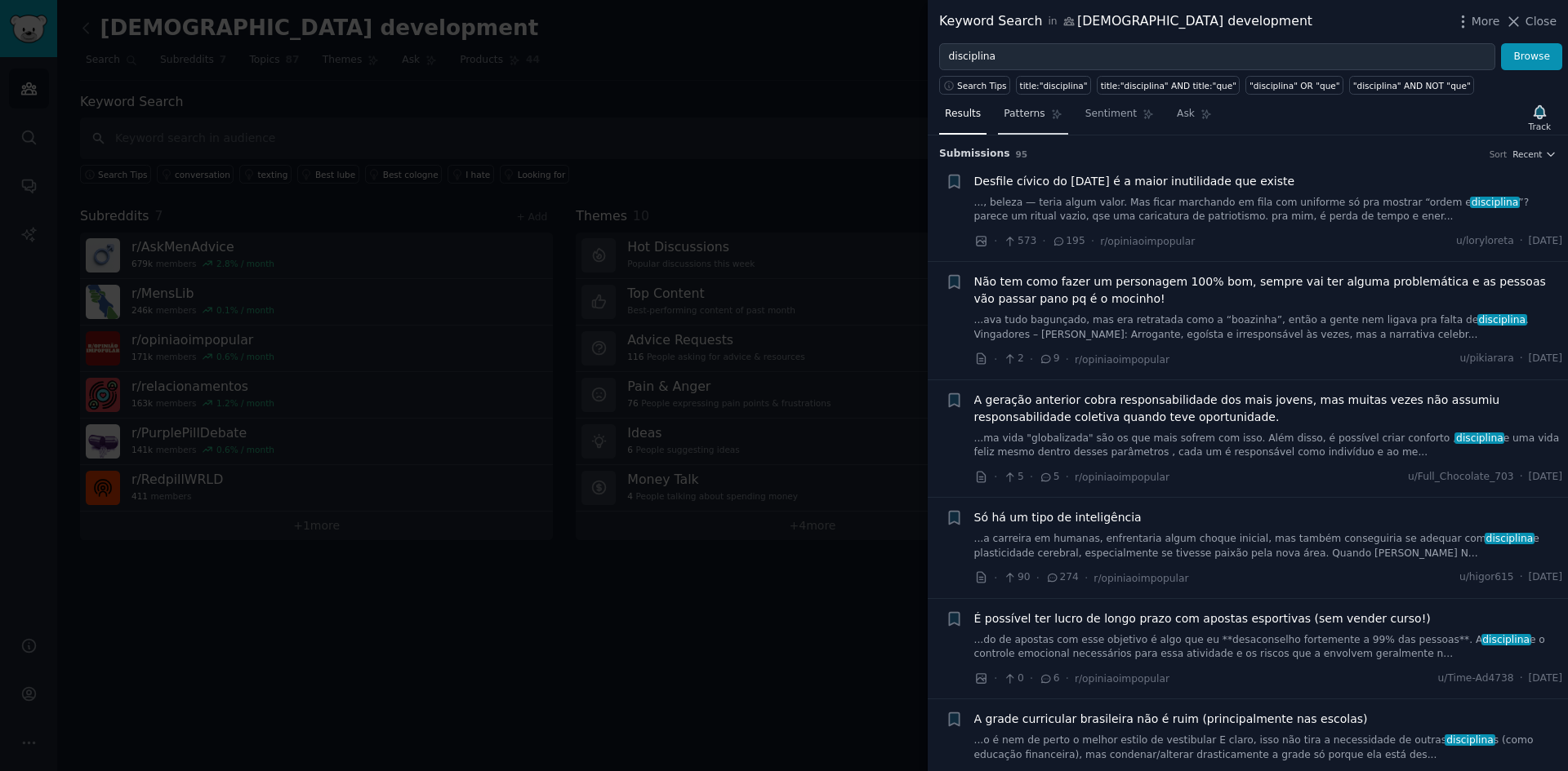
click at [1027, 115] on span "Patterns" at bounding box center [1023, 114] width 41 height 14
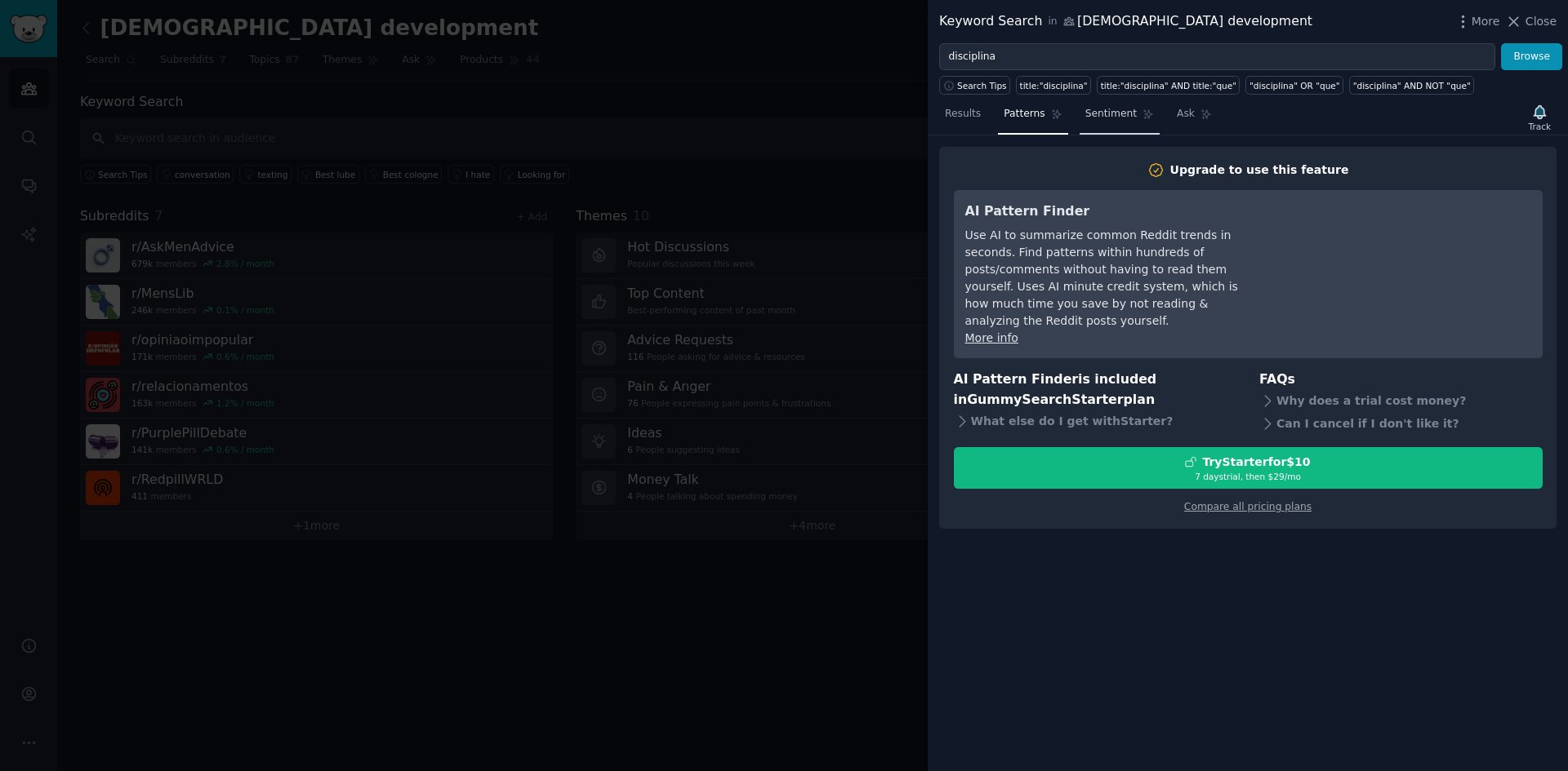
click at [1116, 119] on span "Sentiment" at bounding box center [1111, 114] width 52 height 14
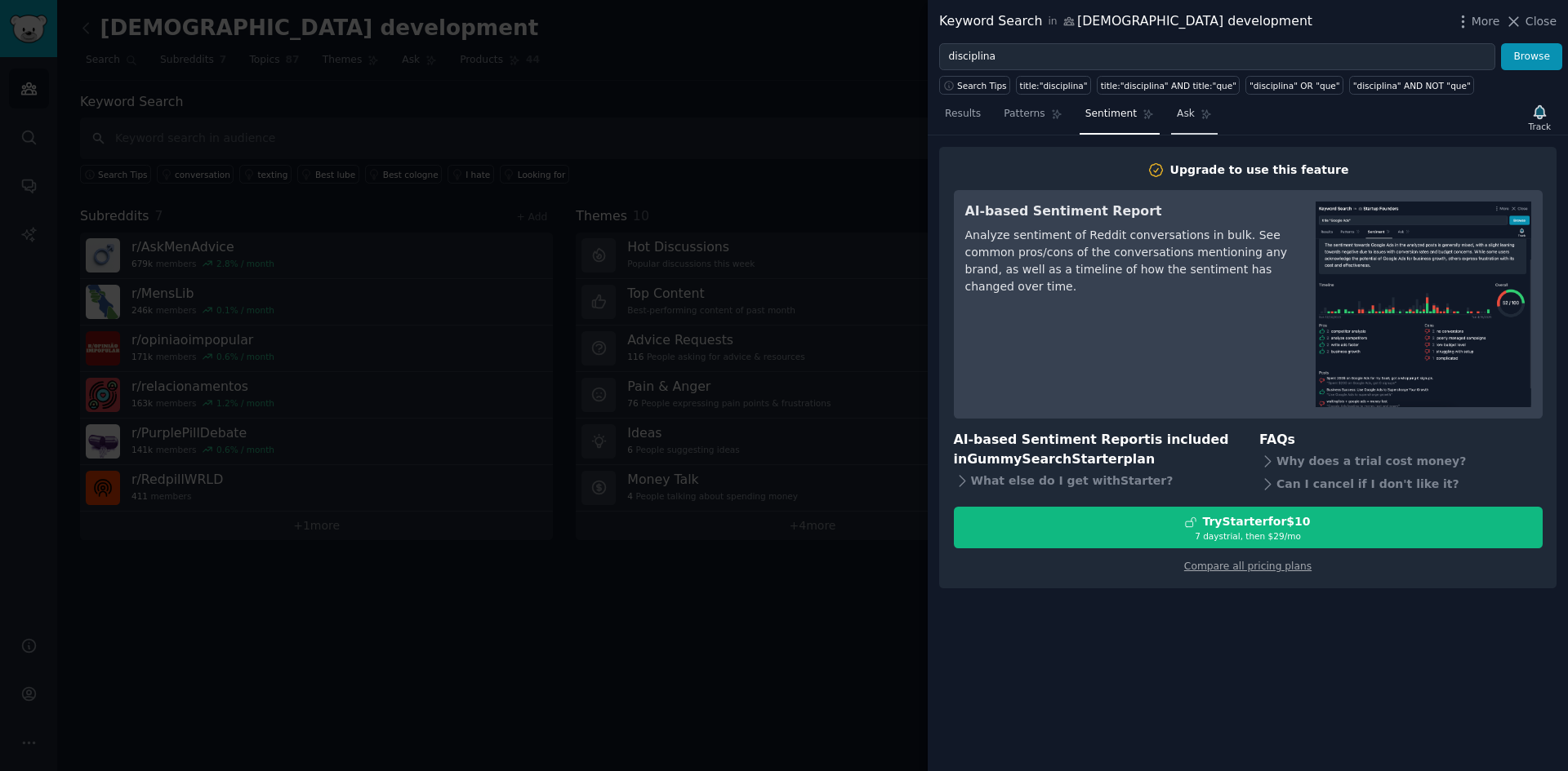
click at [1177, 120] on span "Ask" at bounding box center [1185, 114] width 18 height 14
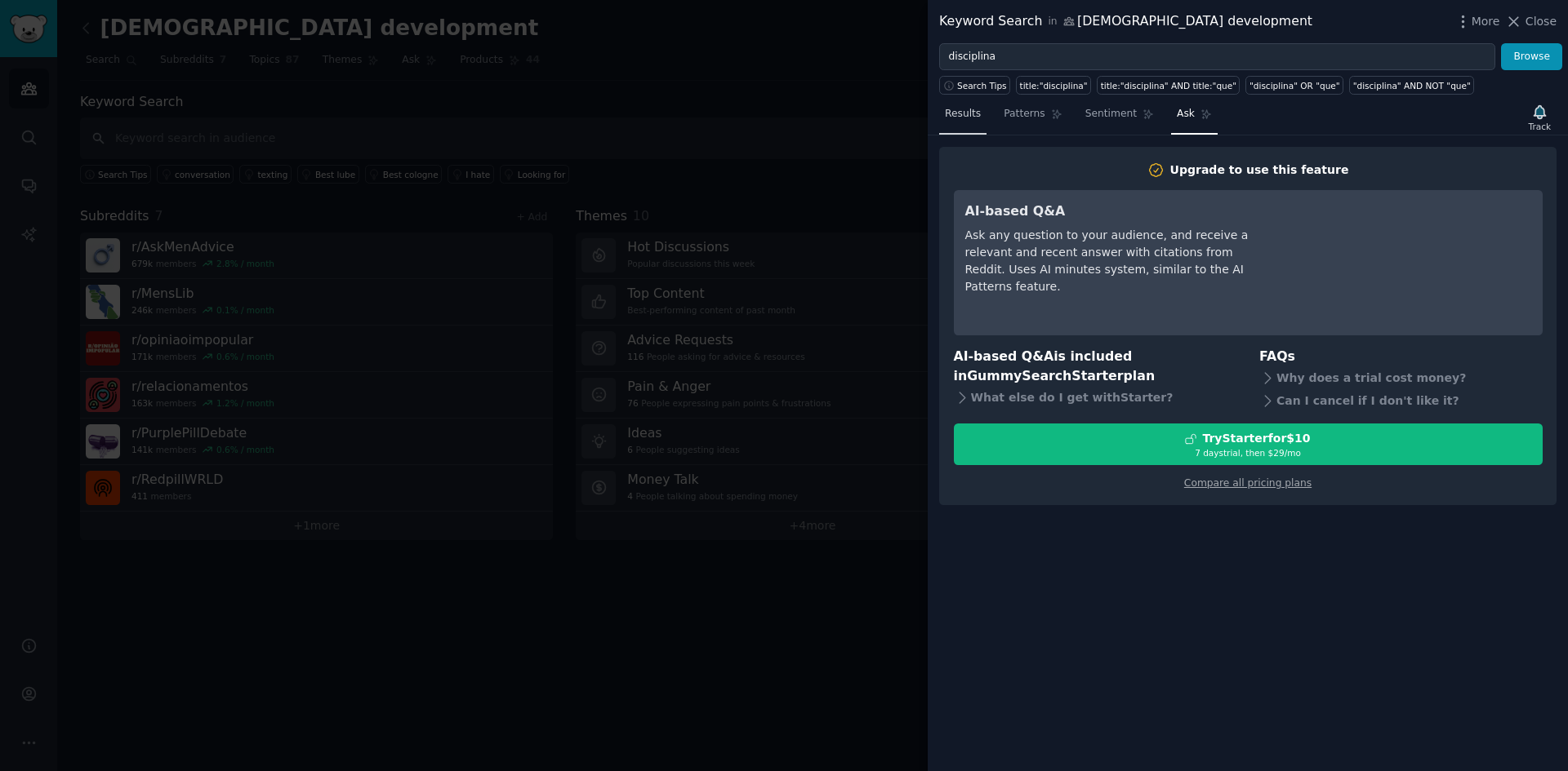
click at [951, 116] on span "Results" at bounding box center [963, 114] width 36 height 14
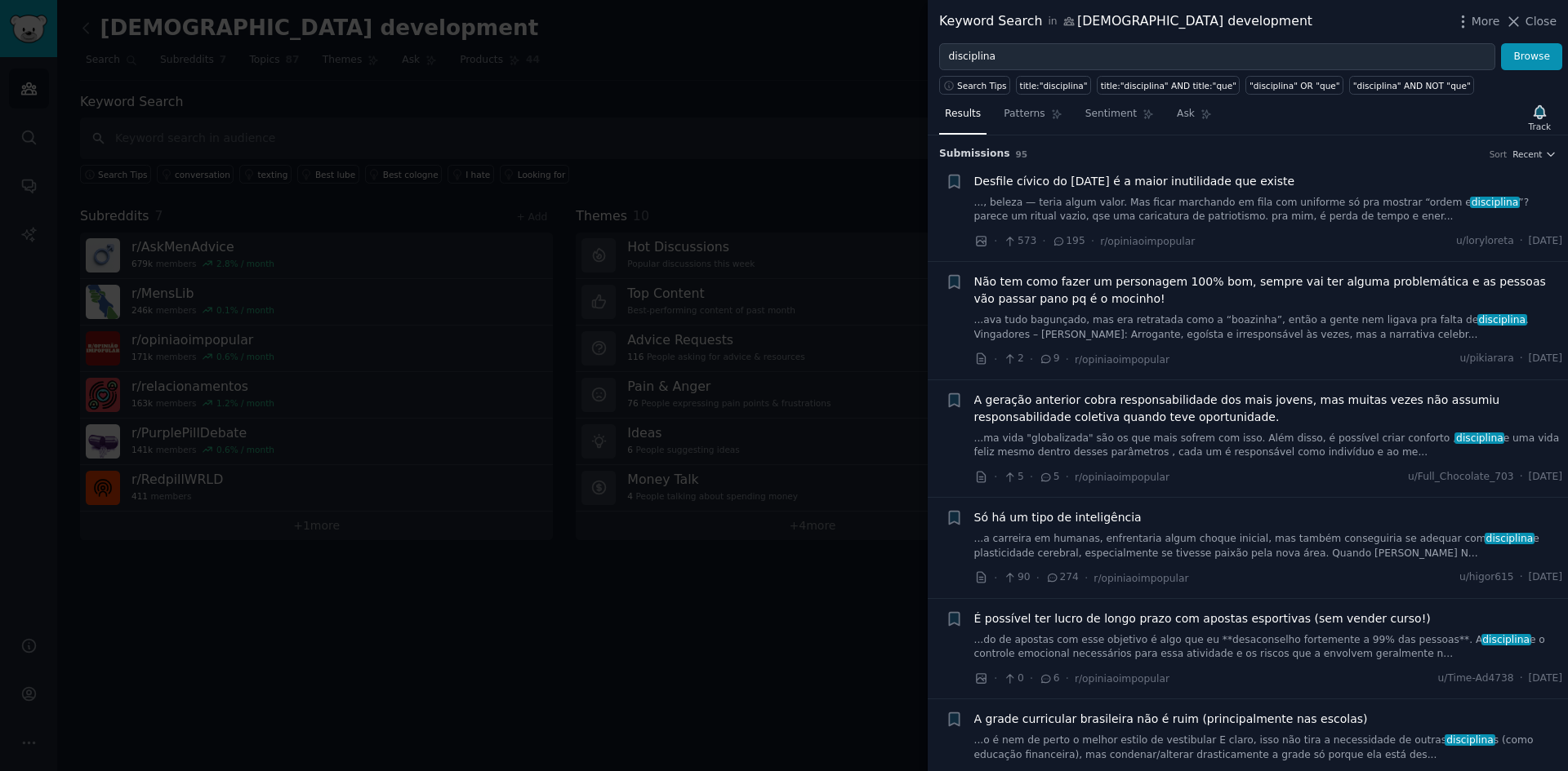
click at [595, 678] on div at bounding box center [784, 386] width 1568 height 771
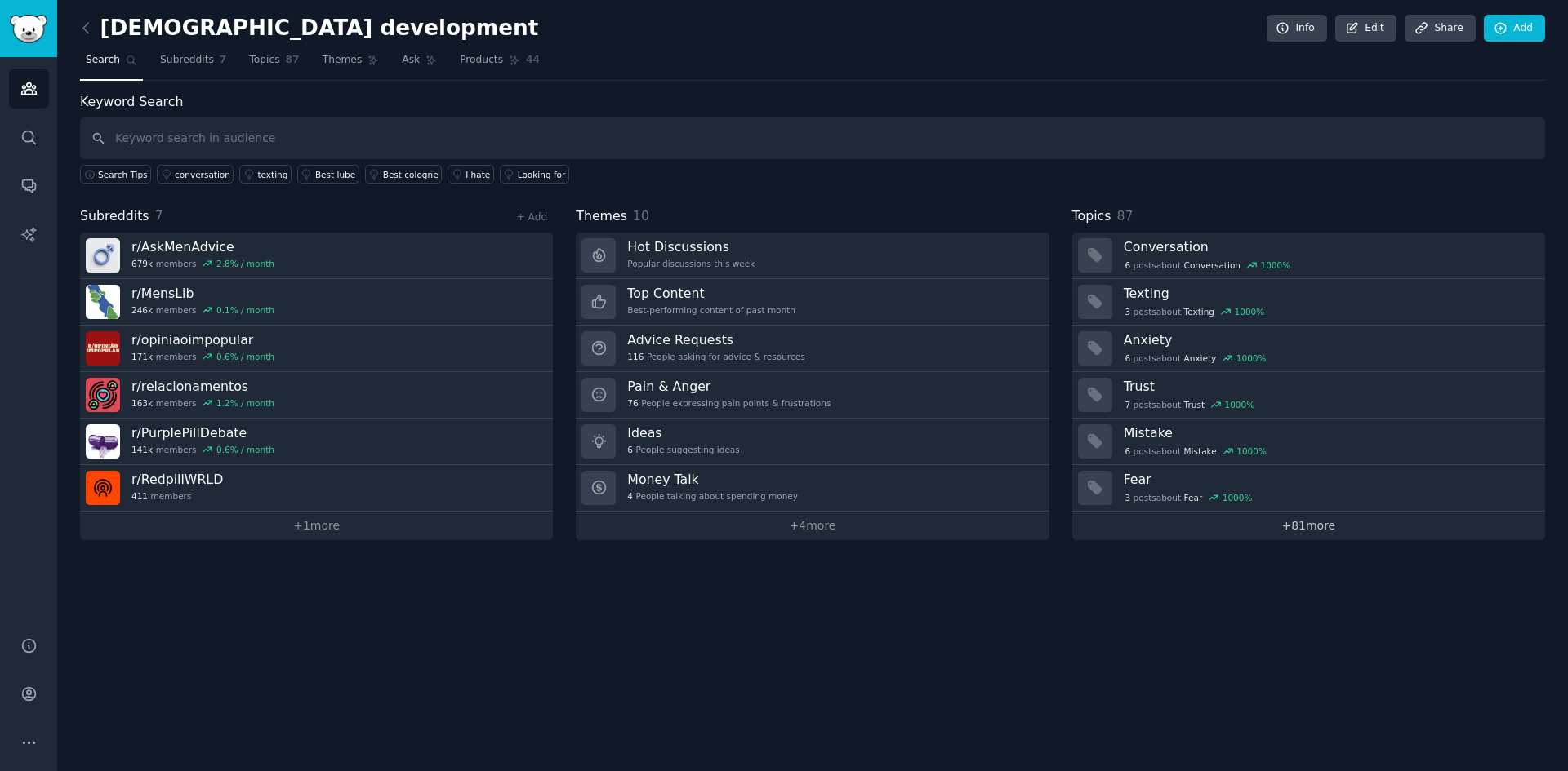
click at [1342, 523] on link "+ 81 more" at bounding box center [1307, 526] width 472 height 29
